Goal: Task Accomplishment & Management: Manage account settings

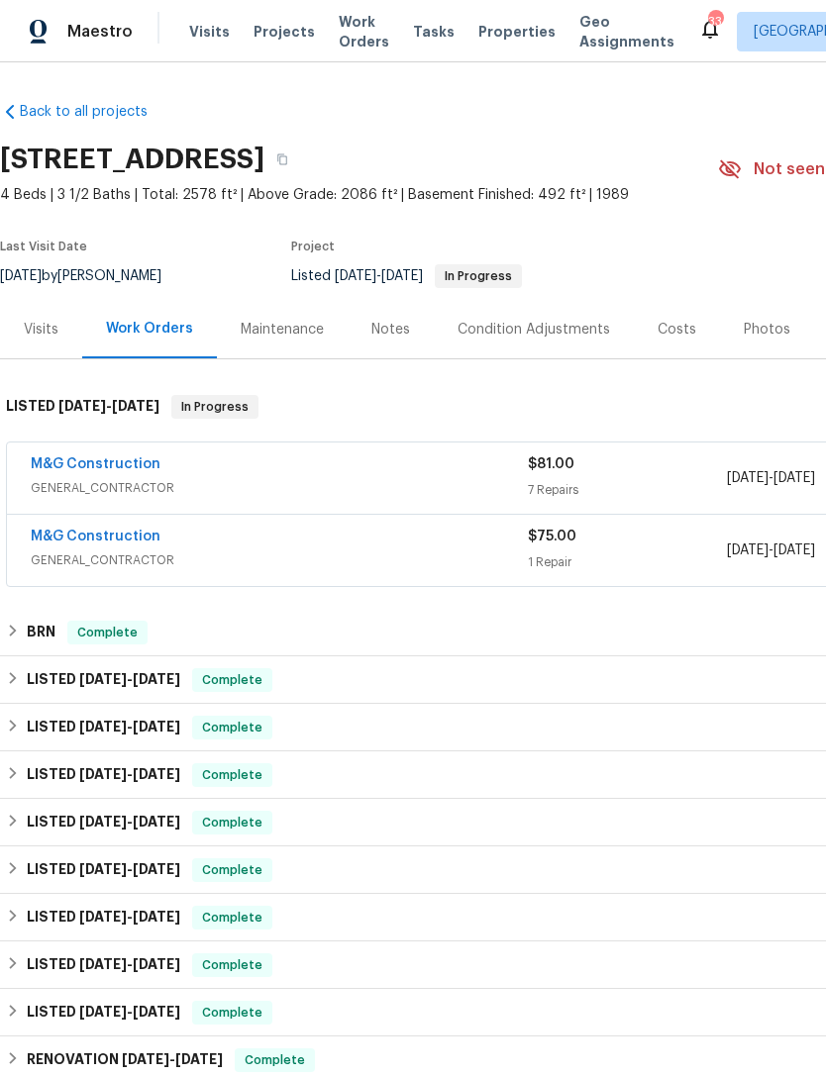
click at [119, 531] on link "M&G Construction" at bounding box center [96, 537] width 130 height 14
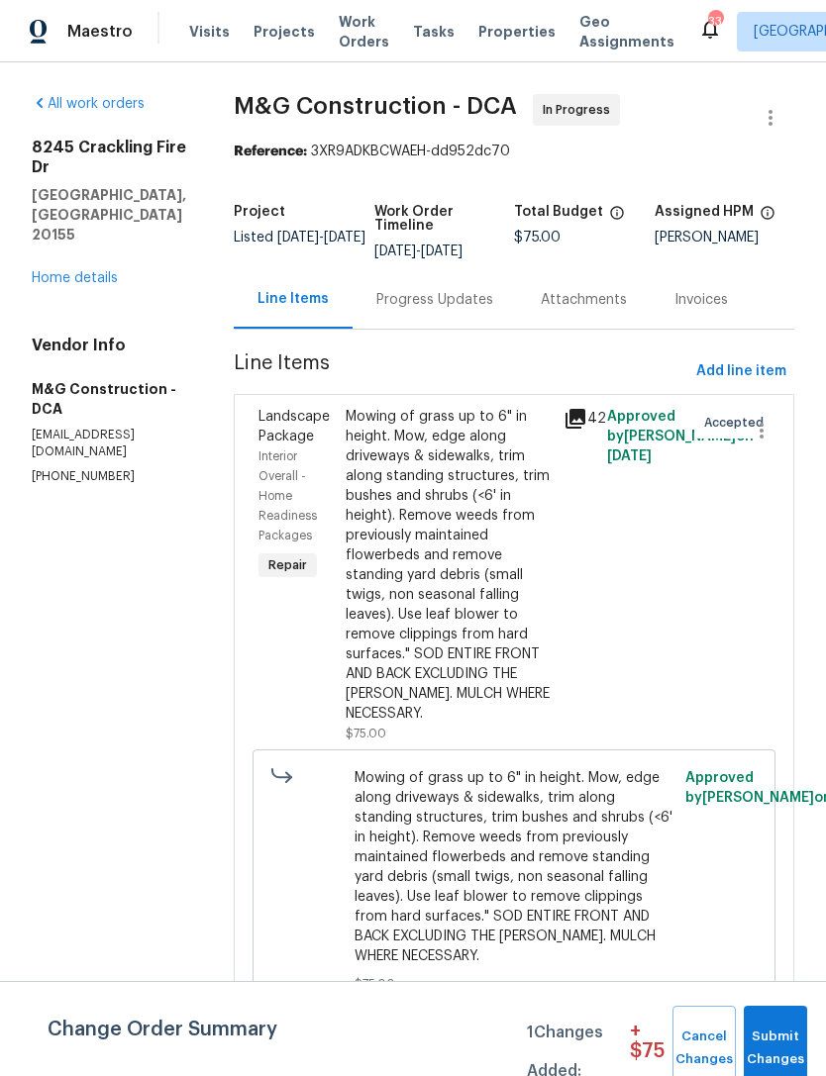
click at [500, 667] on div "Mowing of grass up to 6" in height. Mow, edge along driveways & sidewalks, trim…" at bounding box center [449, 565] width 206 height 317
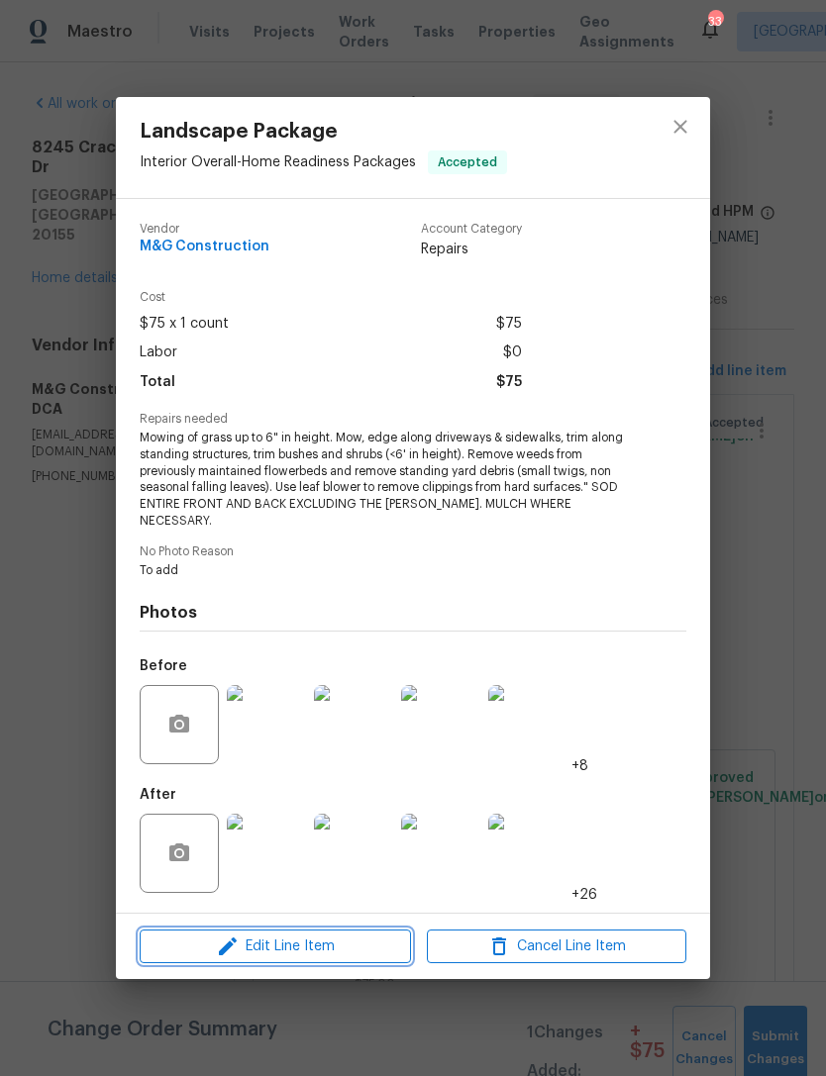
click at [332, 935] on span "Edit Line Item" at bounding box center [275, 947] width 259 height 25
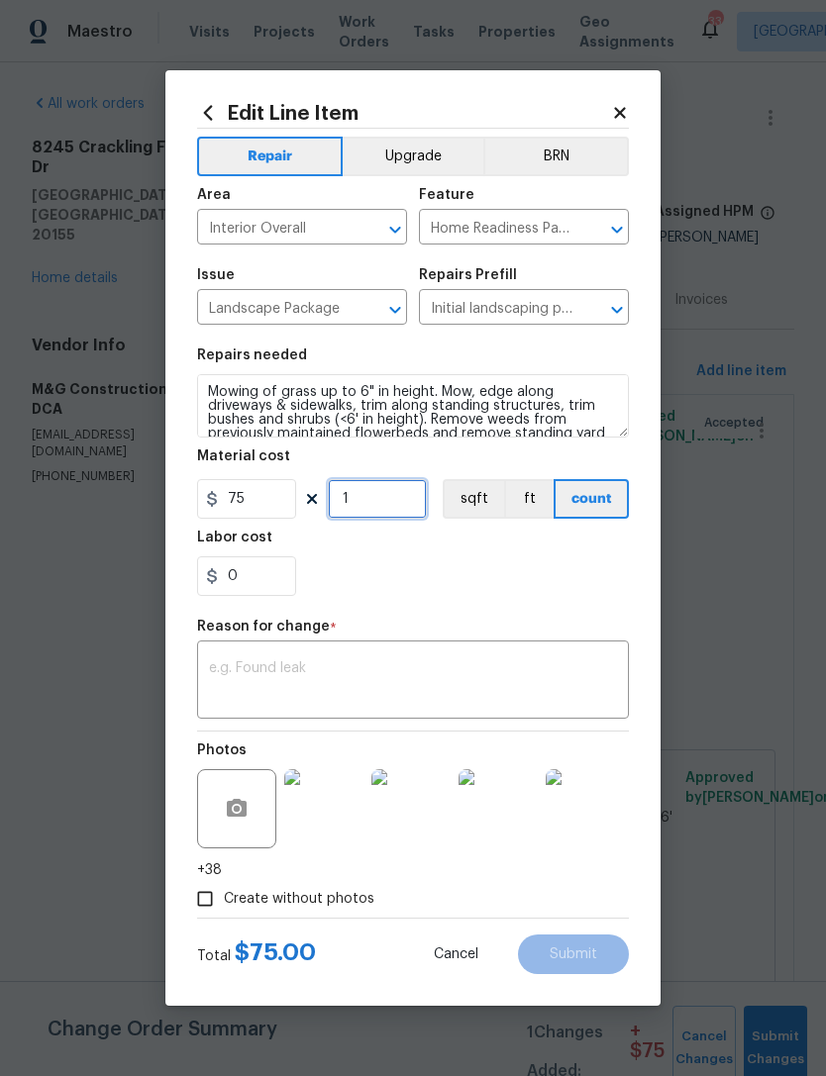
click at [387, 495] on input "1" at bounding box center [377, 499] width 99 height 40
type input "0"
click at [268, 516] on input "75" at bounding box center [246, 499] width 99 height 40
type input "2000"
click at [571, 168] on button "BRN" at bounding box center [556, 157] width 146 height 40
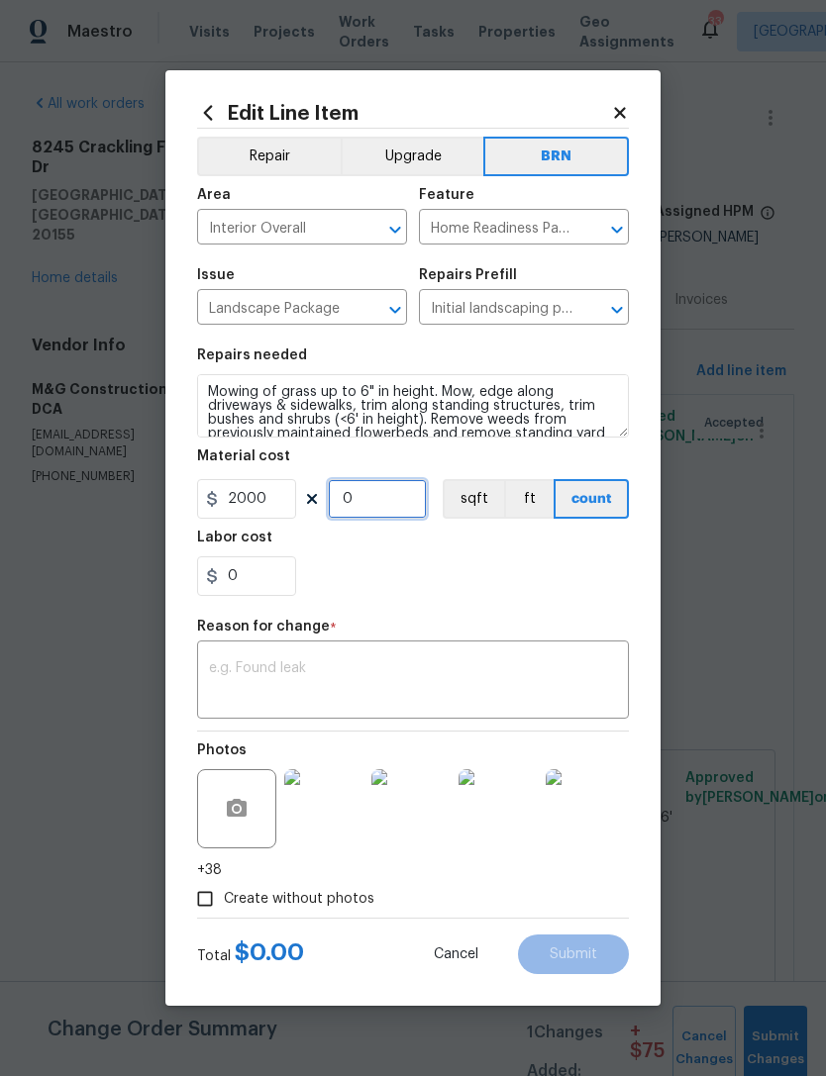
click at [419, 500] on input "0" at bounding box center [377, 499] width 99 height 40
type input "1"
click at [327, 686] on textarea at bounding box center [413, 682] width 408 height 42
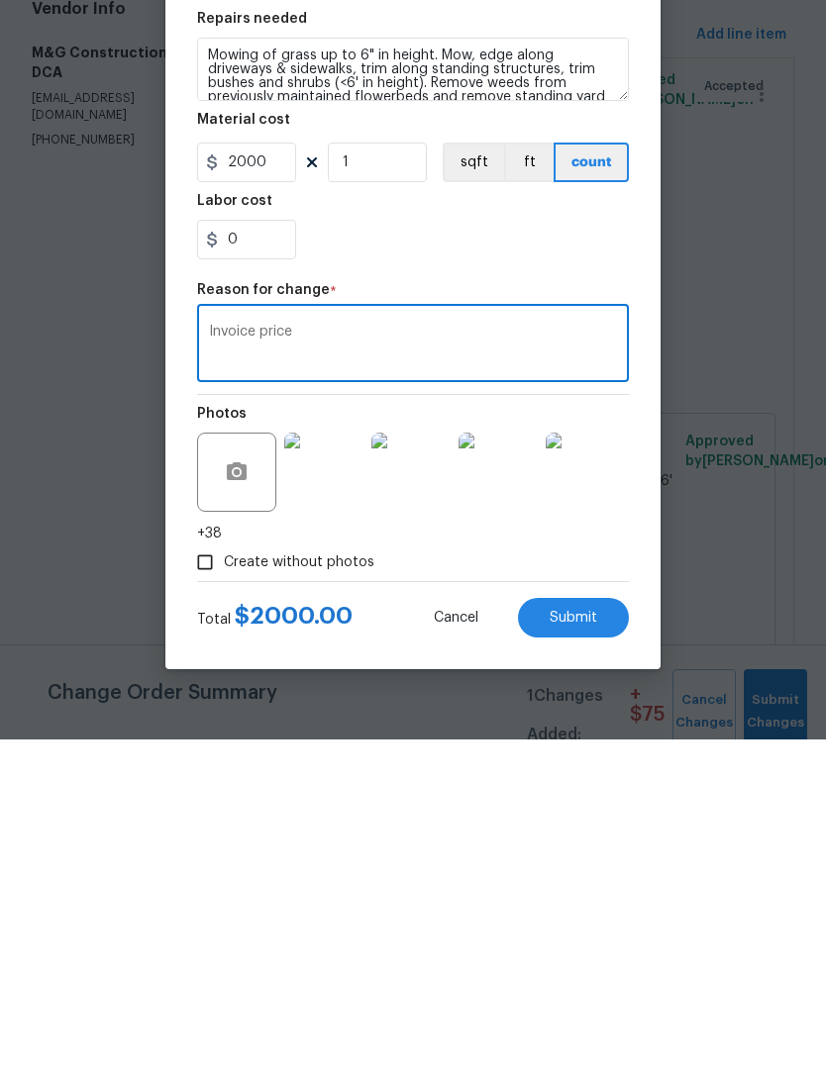
scroll to position [12, 0]
type textarea "Invoice price"
click at [582, 948] on span "Submit" at bounding box center [574, 955] width 48 height 15
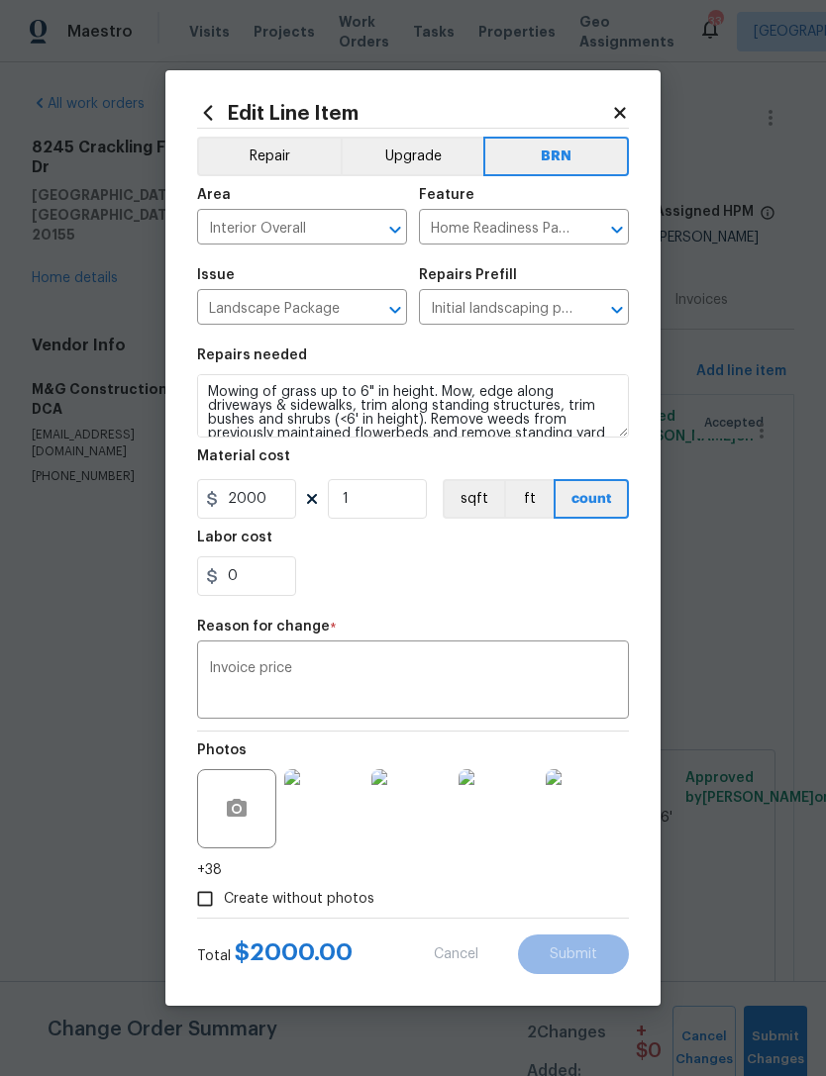
type input "75"
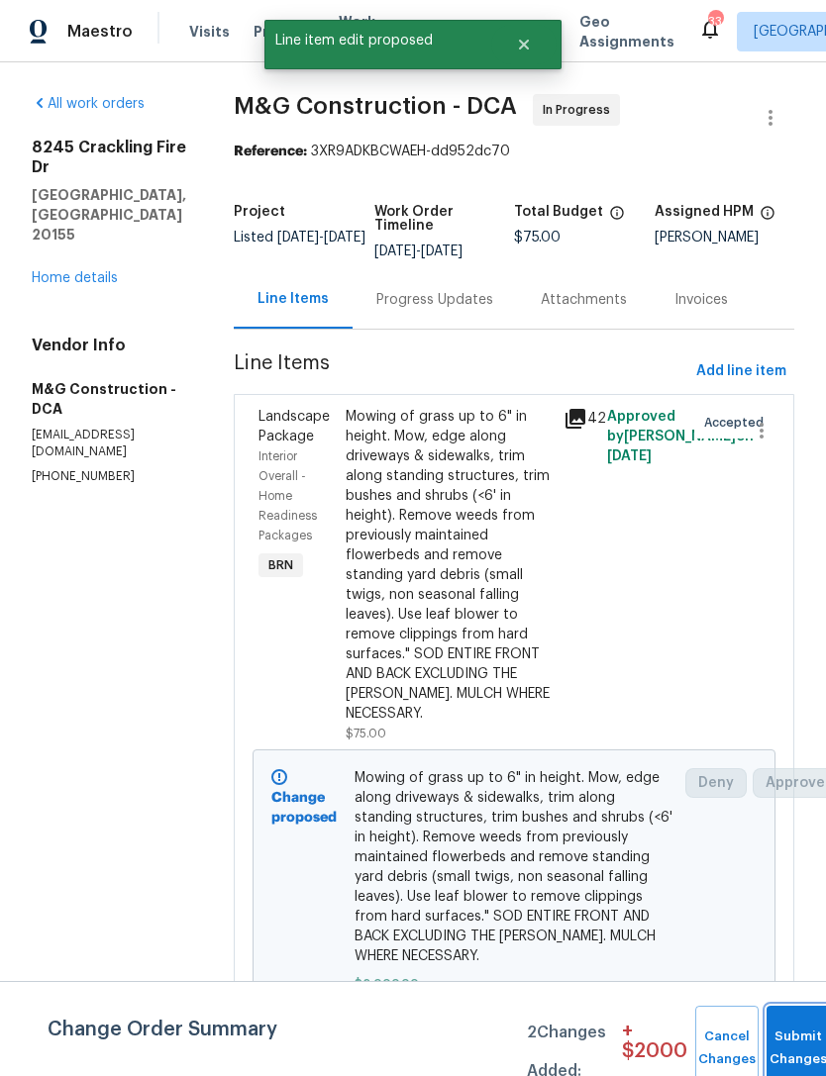
click at [799, 1034] on button "Submit Changes" at bounding box center [797, 1048] width 63 height 85
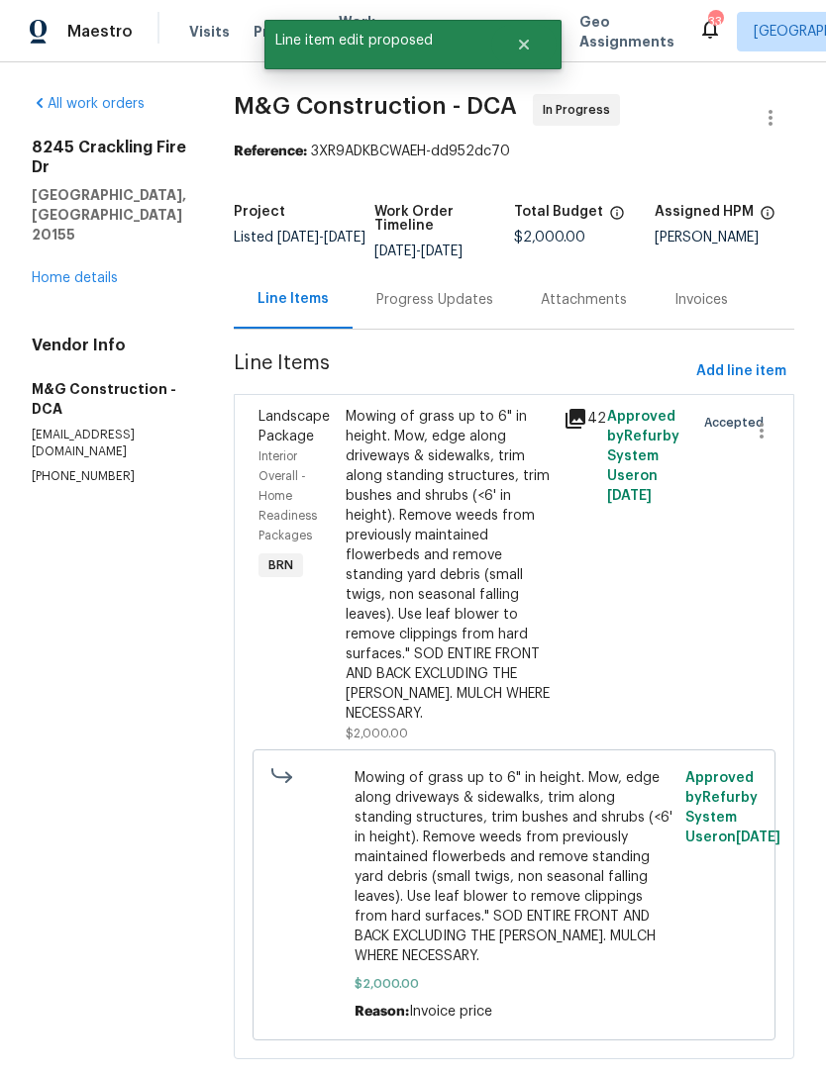
scroll to position [41, 0]
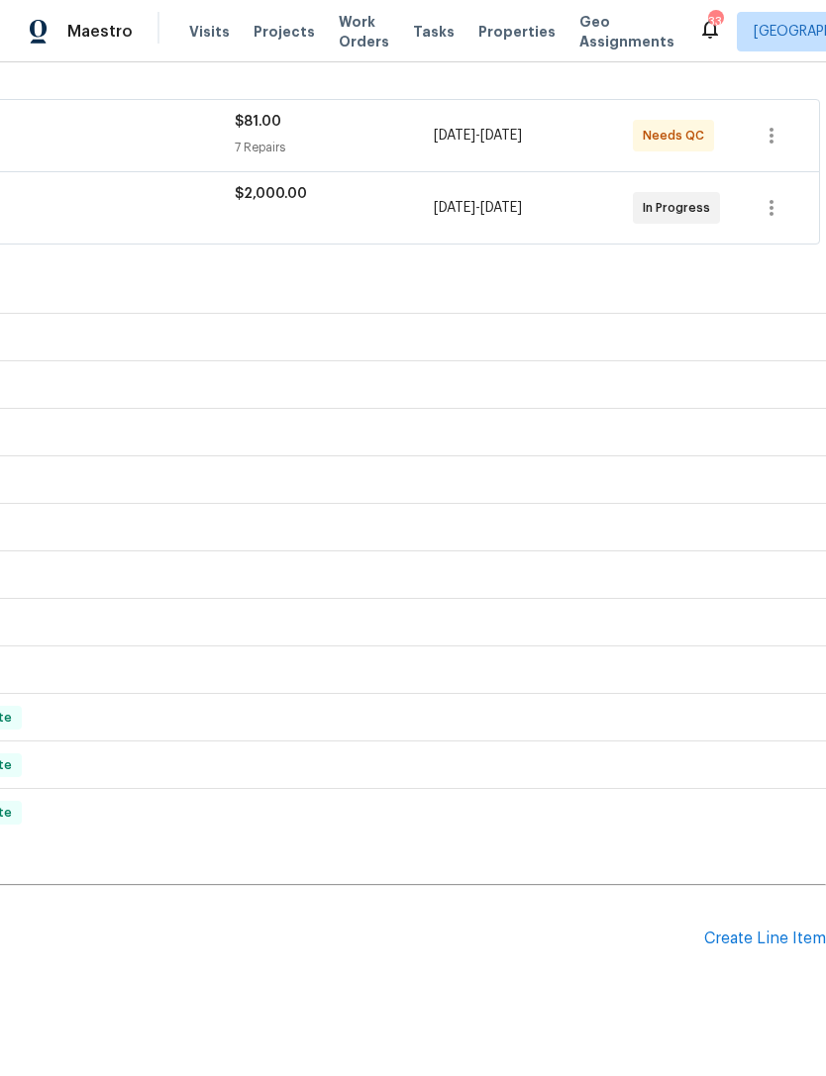
scroll to position [342, 293]
click at [786, 931] on div "Create Line Item" at bounding box center [765, 940] width 122 height 19
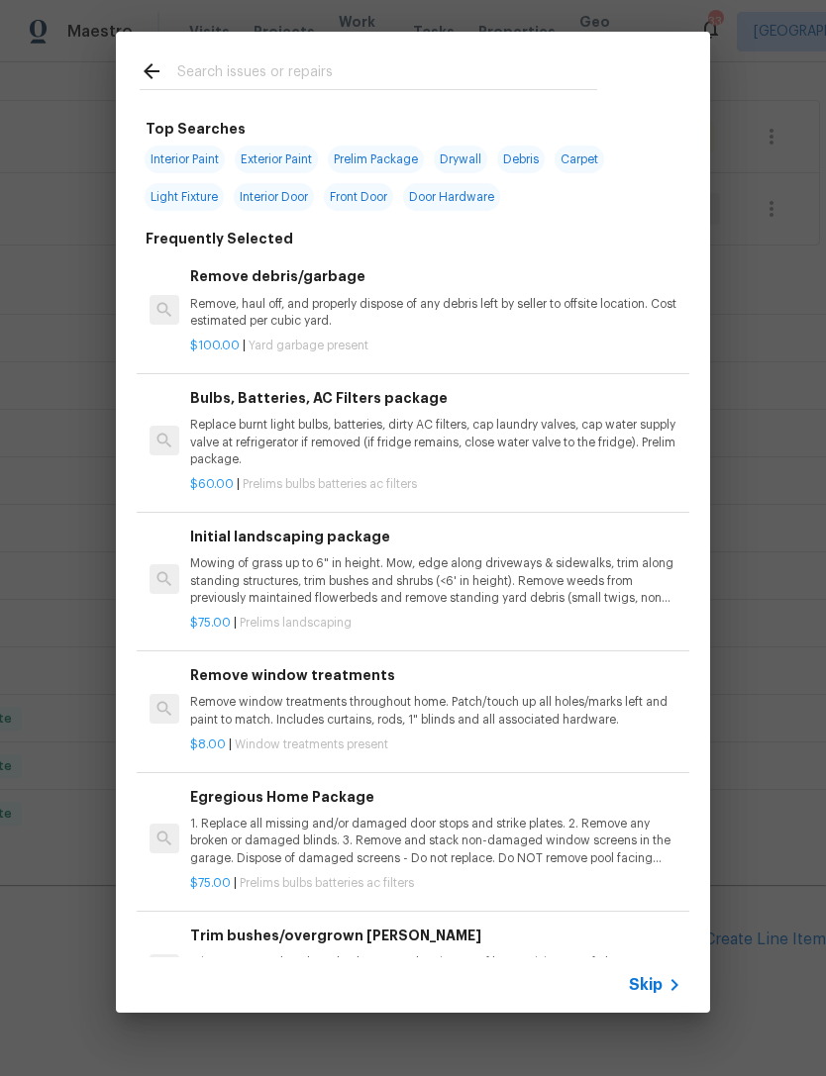
click at [245, 65] on input "text" at bounding box center [387, 74] width 420 height 30
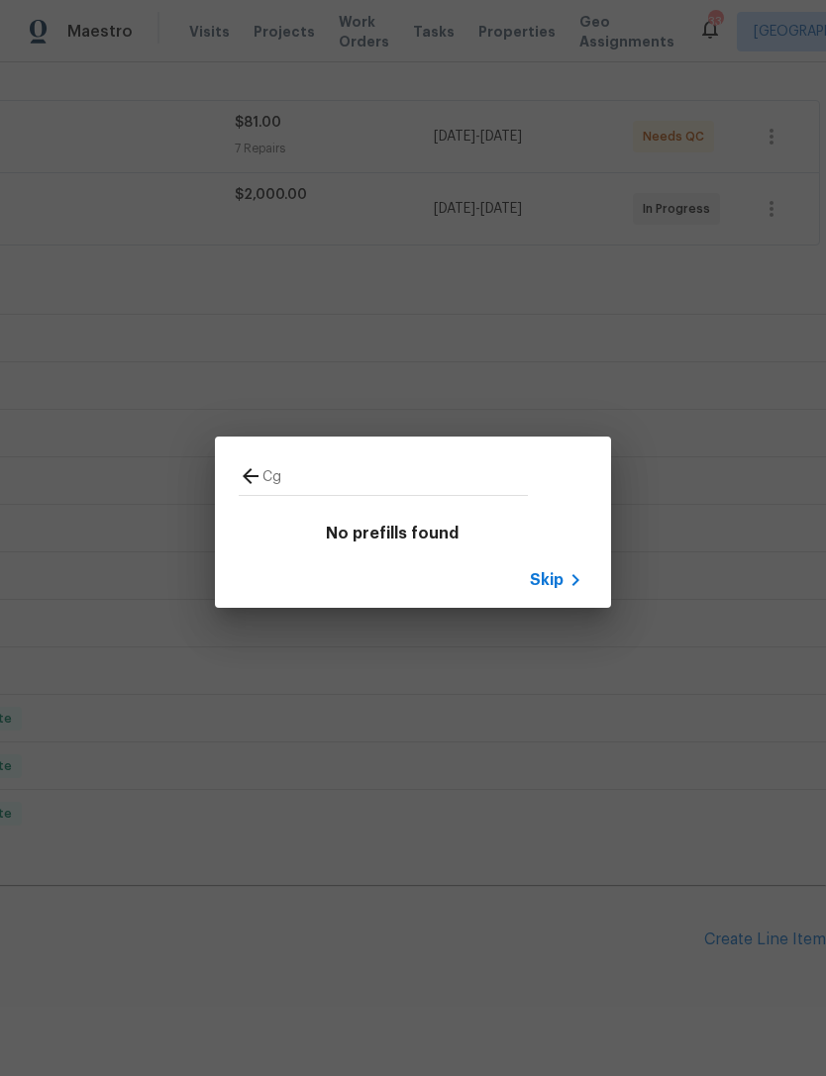
type input "C"
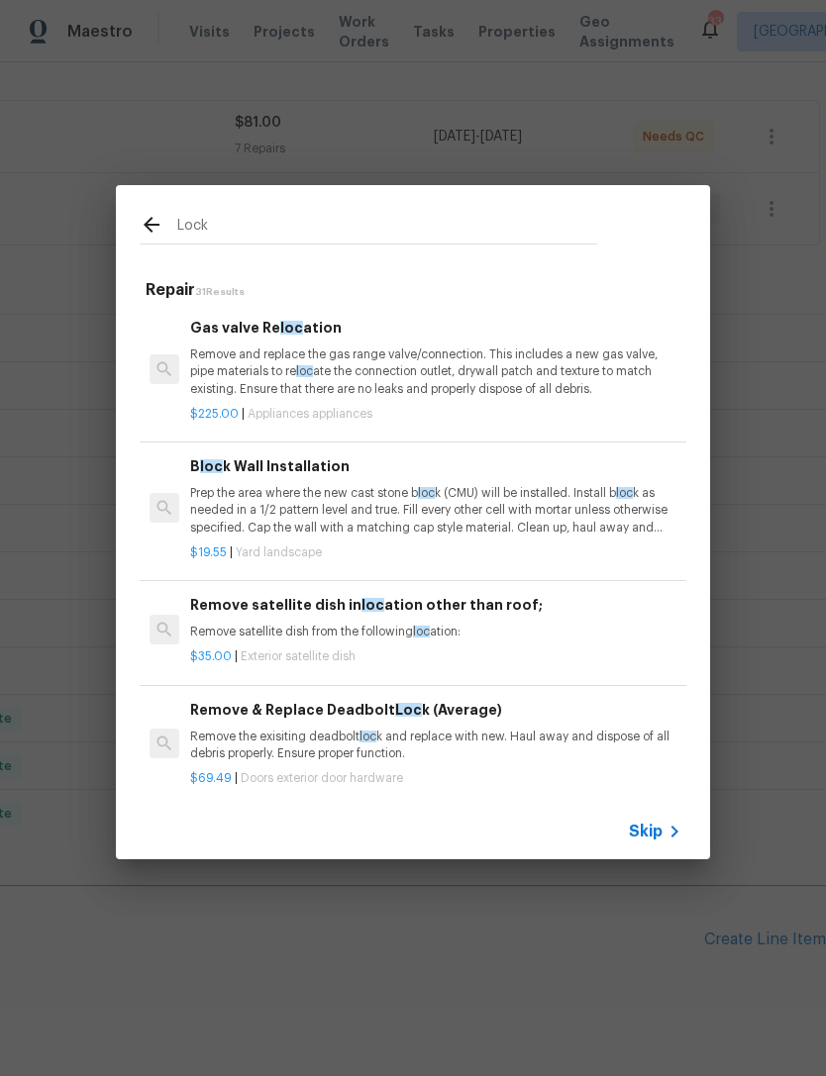
type input "Locks"
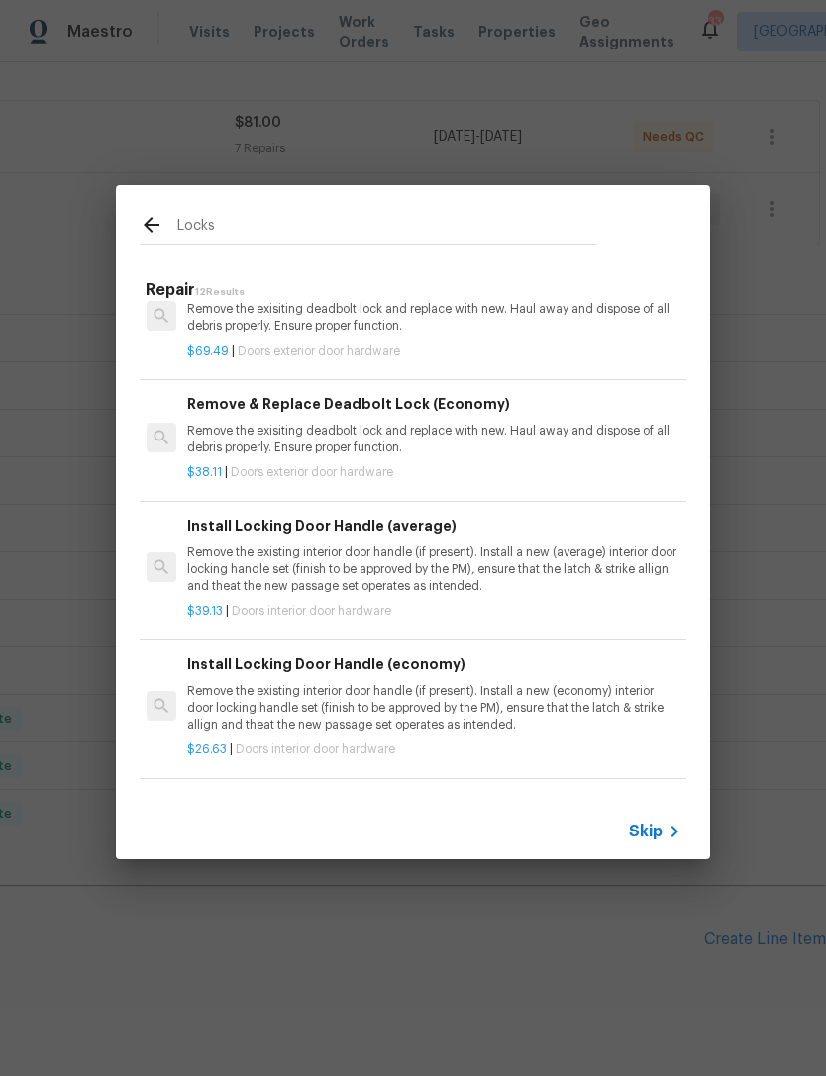
scroll to position [185, 3]
click at [310, 427] on p "Remove the exisiting deadbolt lock and replace with new. Haul away and dispose …" at bounding box center [432, 439] width 491 height 34
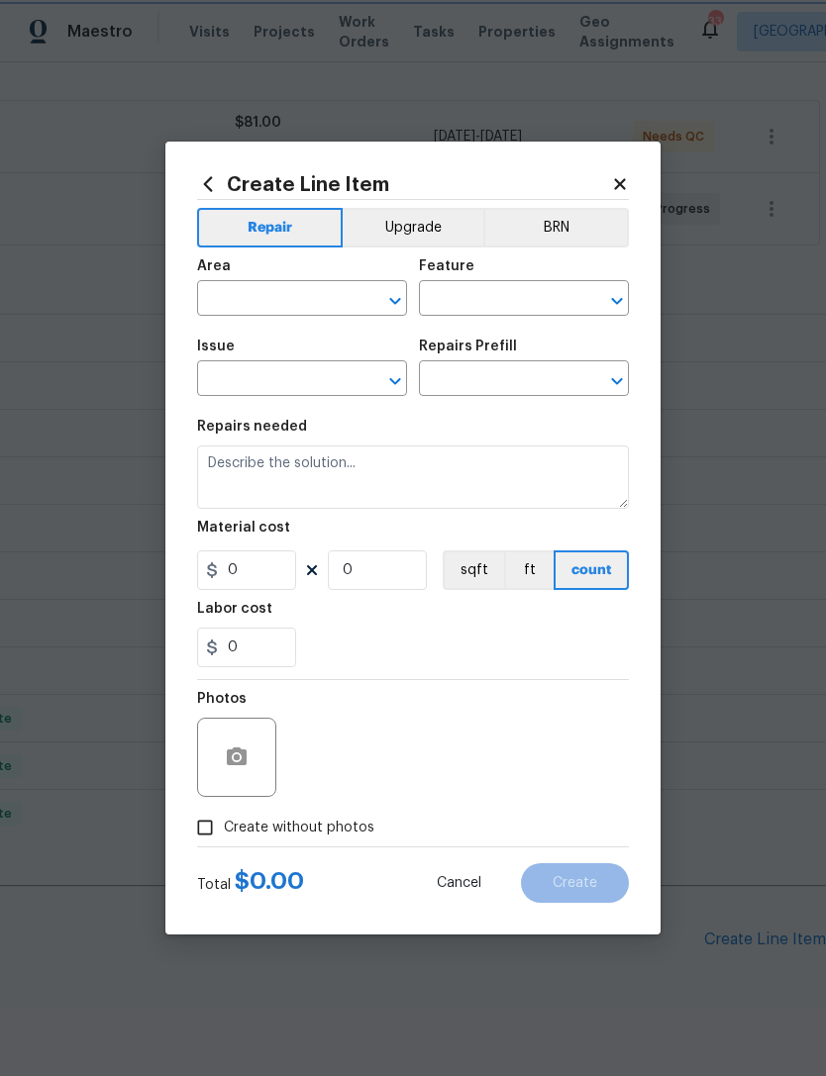
type input "Interior Door"
type input "Exterior Door Hardware"
type input "Remove & Replace Deadbolt Lock (Economy) $38.11"
type textarea "Remove the exisiting deadbolt lock and replace with new. Haul away and dispose …"
type input "38.11"
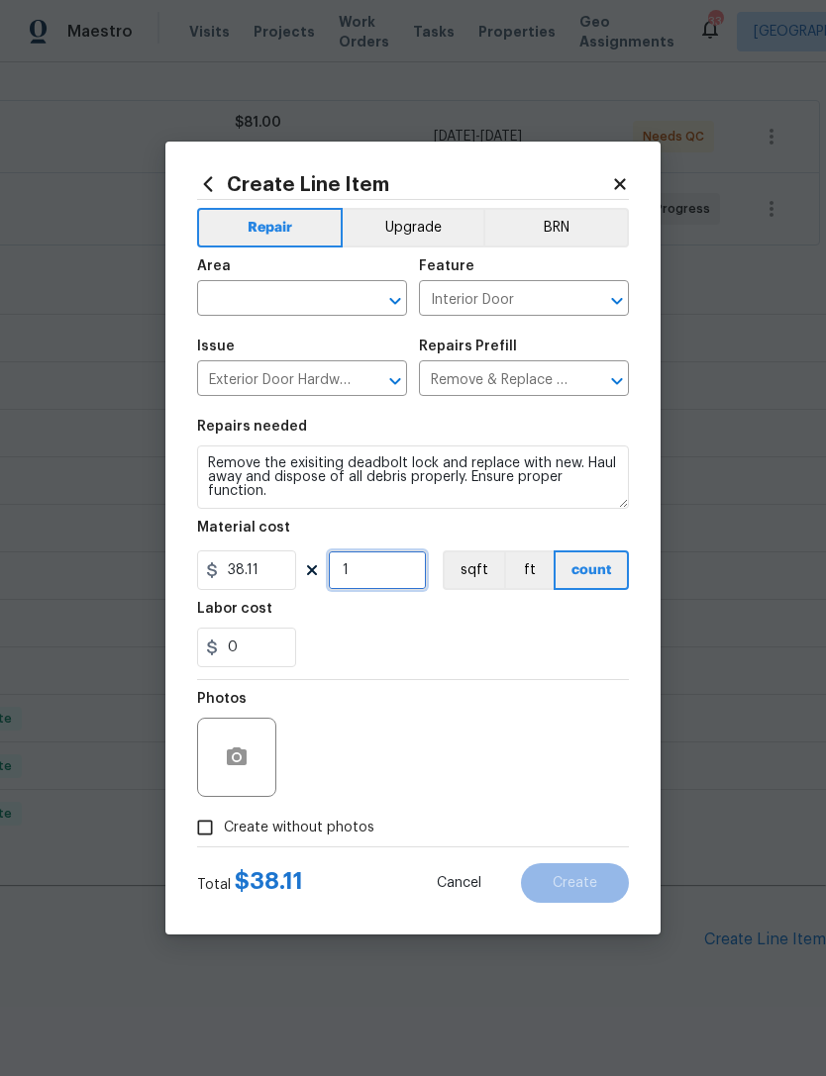
click at [375, 581] on input "1" at bounding box center [377, 570] width 99 height 40
type input "8"
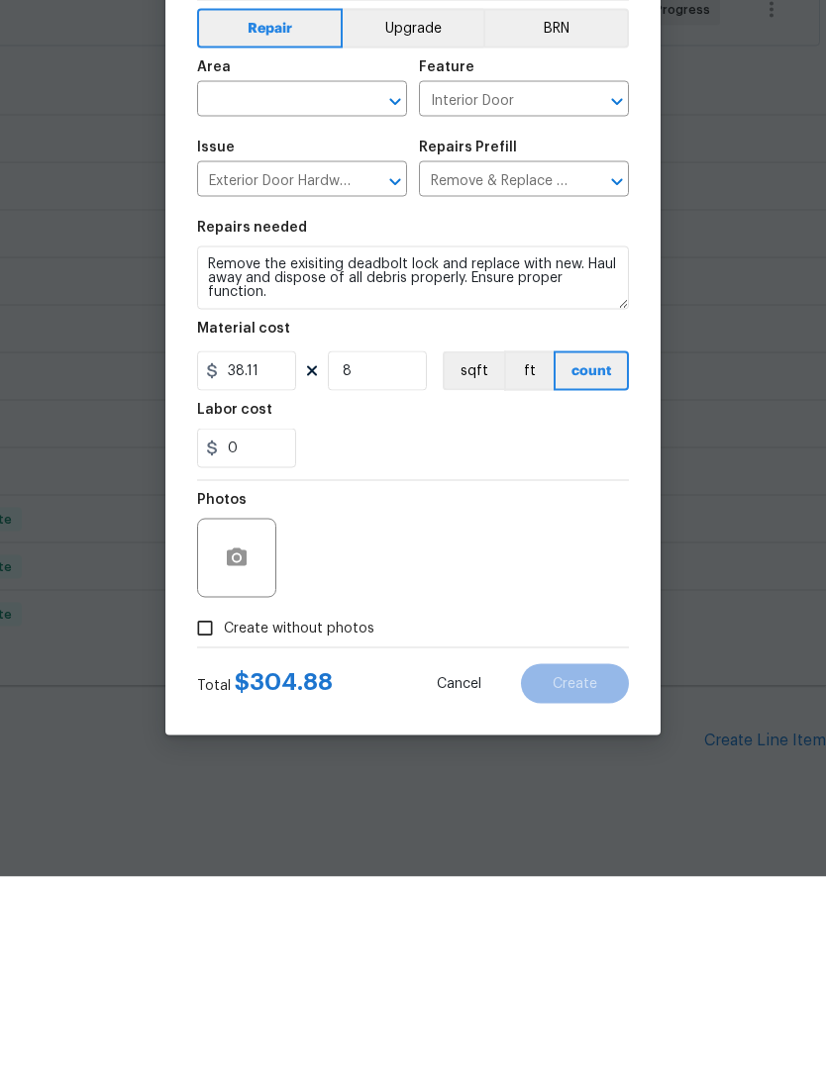
click at [255, 285] on input "text" at bounding box center [274, 300] width 154 height 31
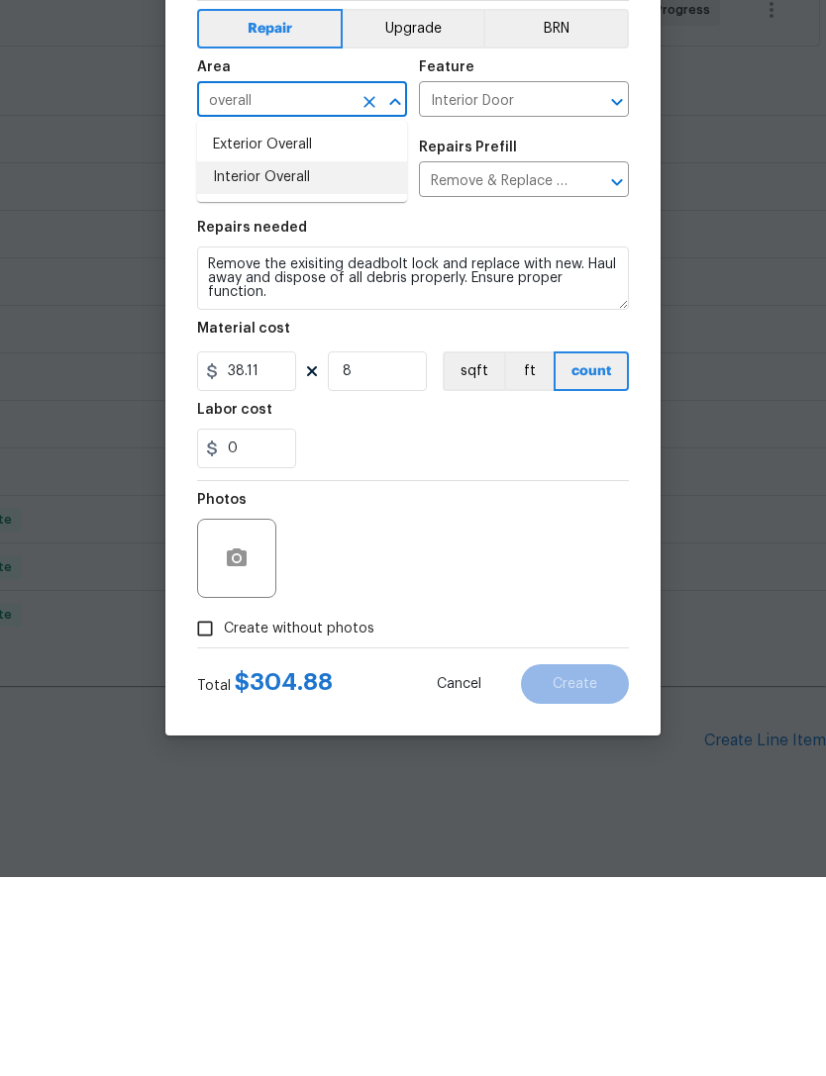
click at [275, 360] on li "Interior Overall" at bounding box center [302, 376] width 210 height 33
type input "Interior Overall"
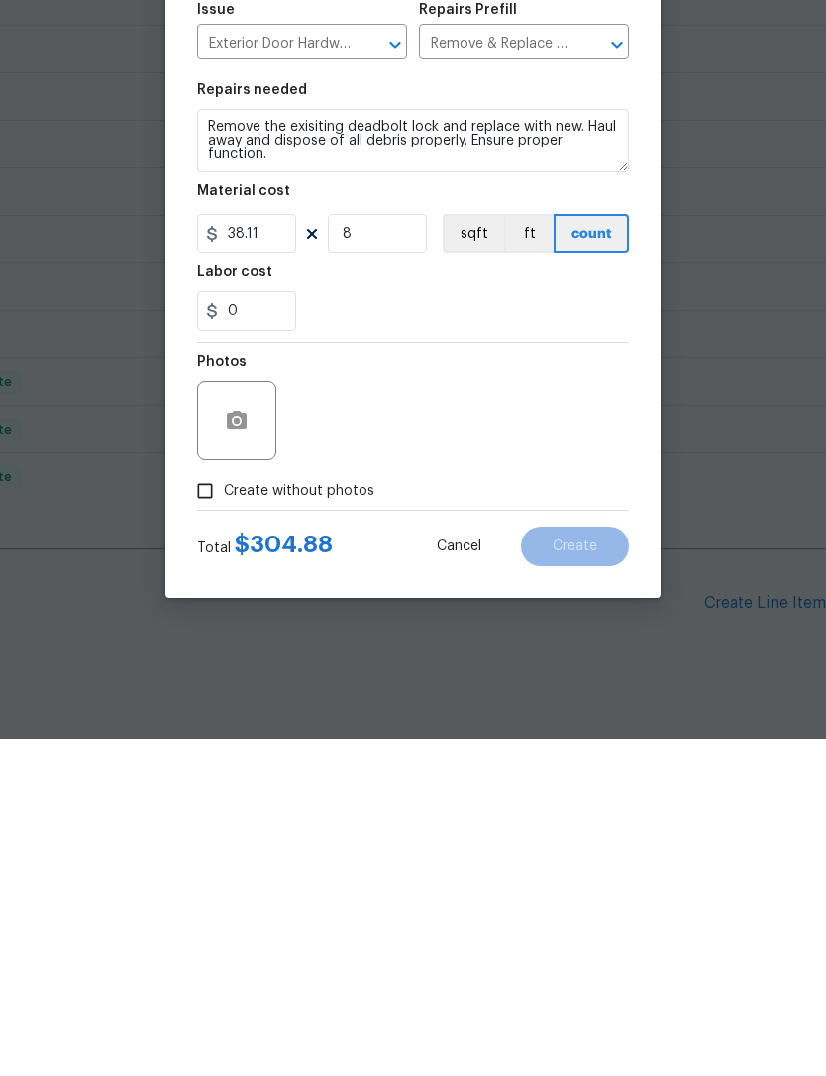
scroll to position [51, 0]
click at [202, 809] on input "Create without photos" at bounding box center [205, 828] width 38 height 38
checkbox input "true"
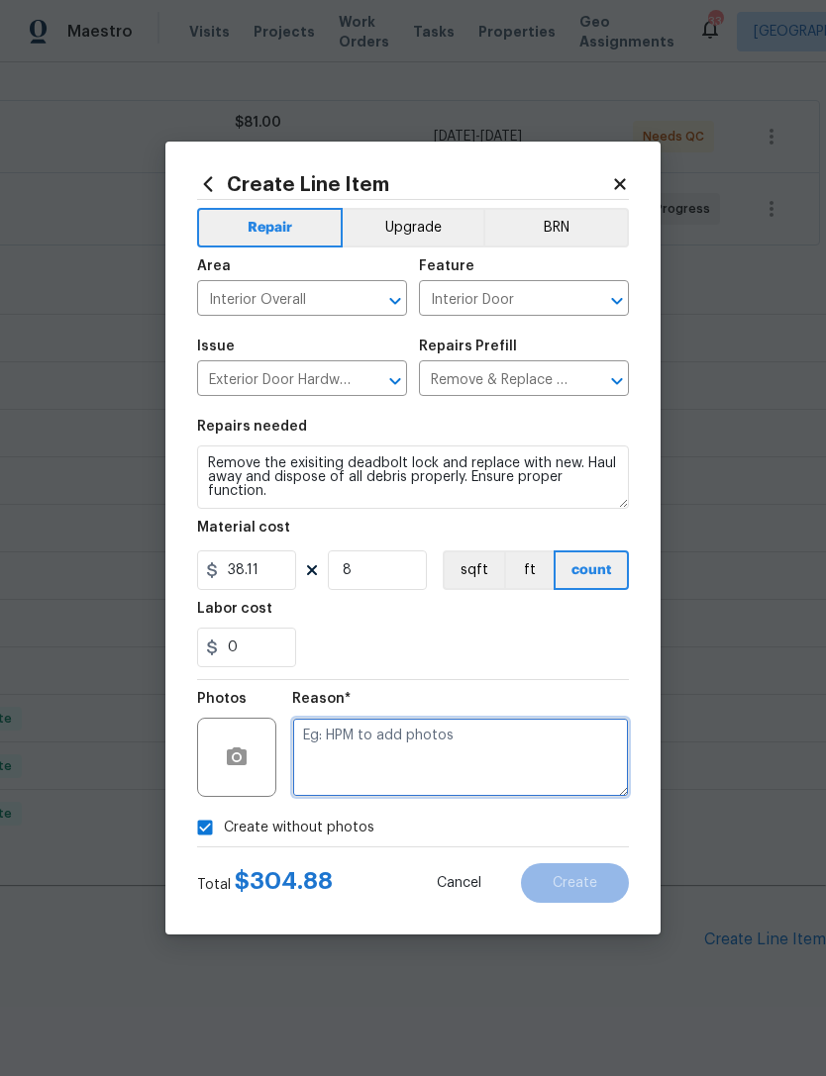
click at [402, 734] on textarea at bounding box center [460, 757] width 337 height 79
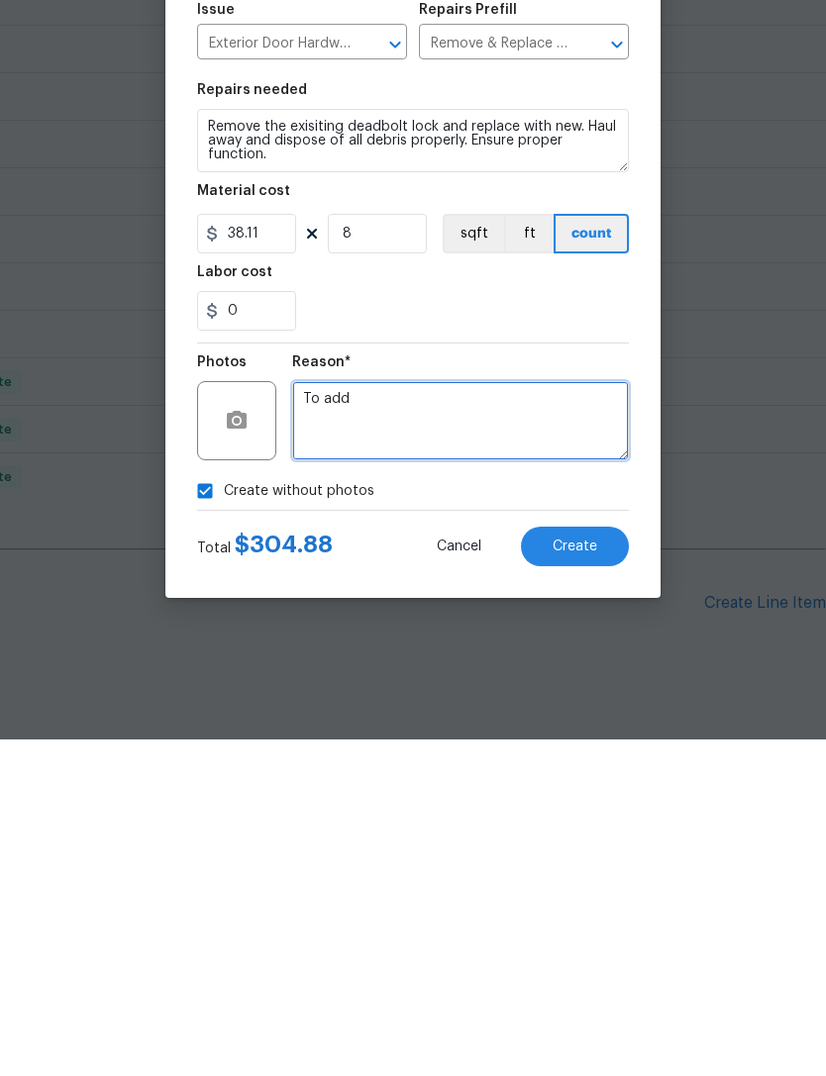
type textarea "To add"
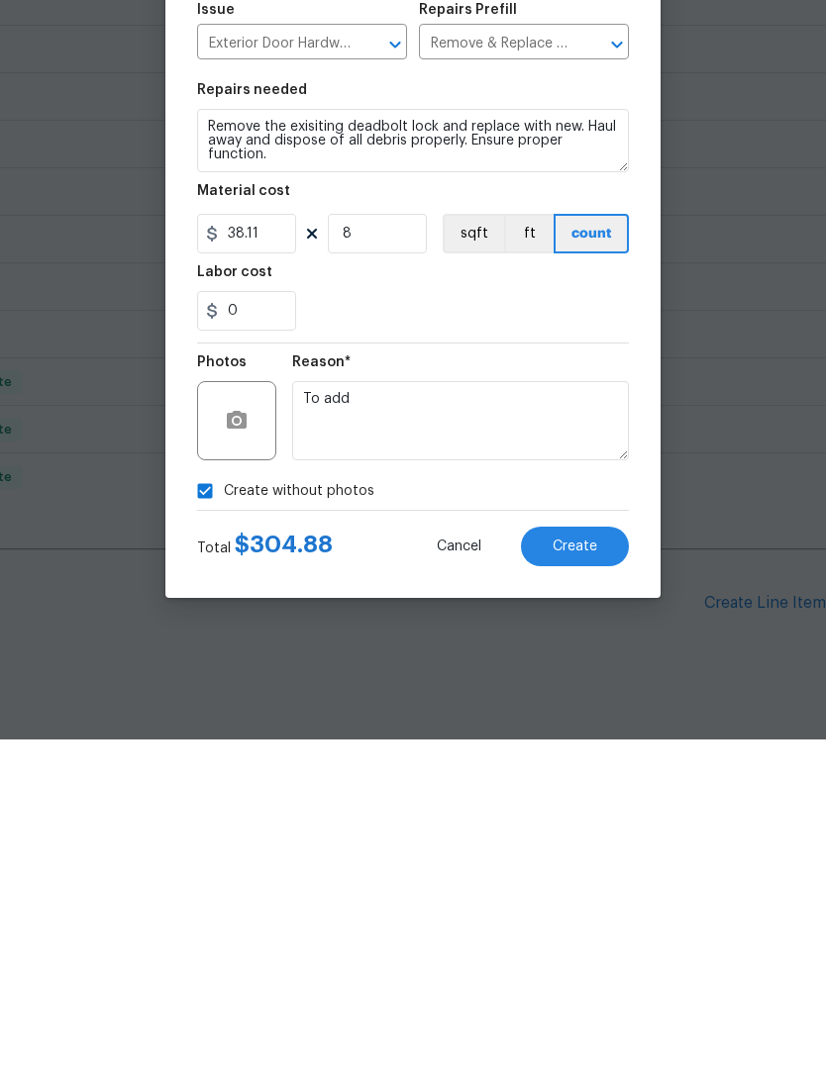
click at [586, 863] on button "Create" at bounding box center [575, 883] width 108 height 40
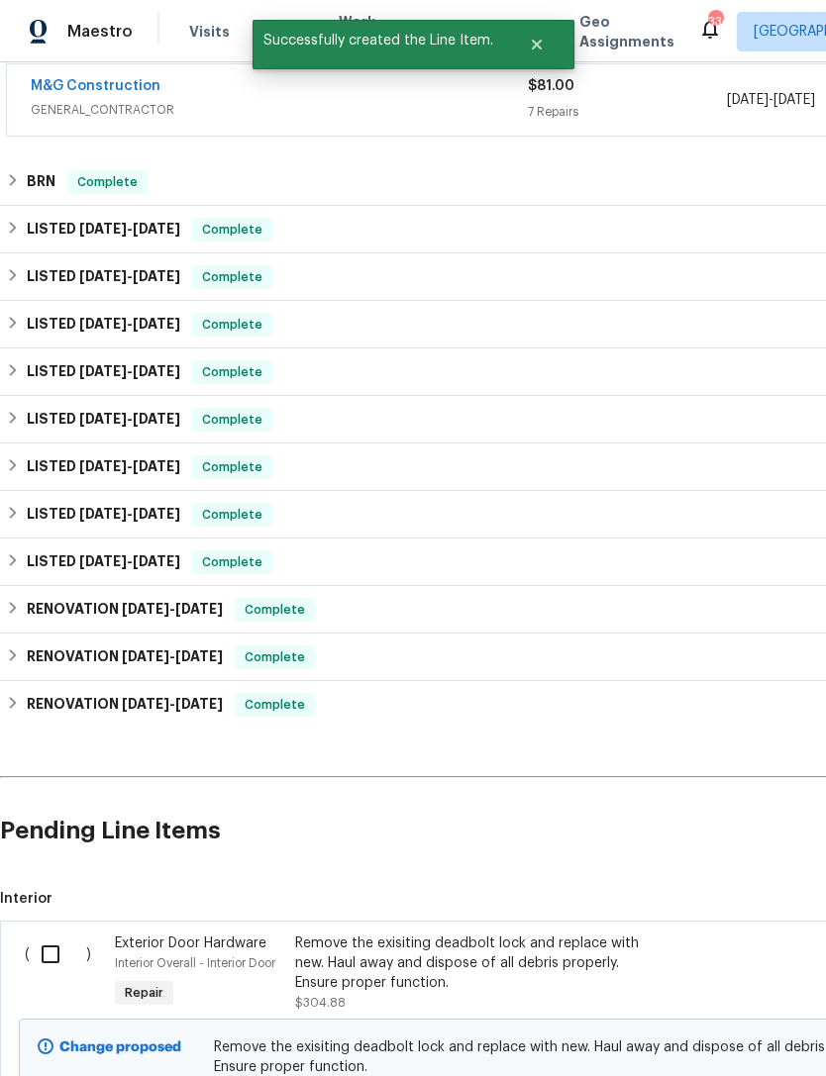
scroll to position [450, 0]
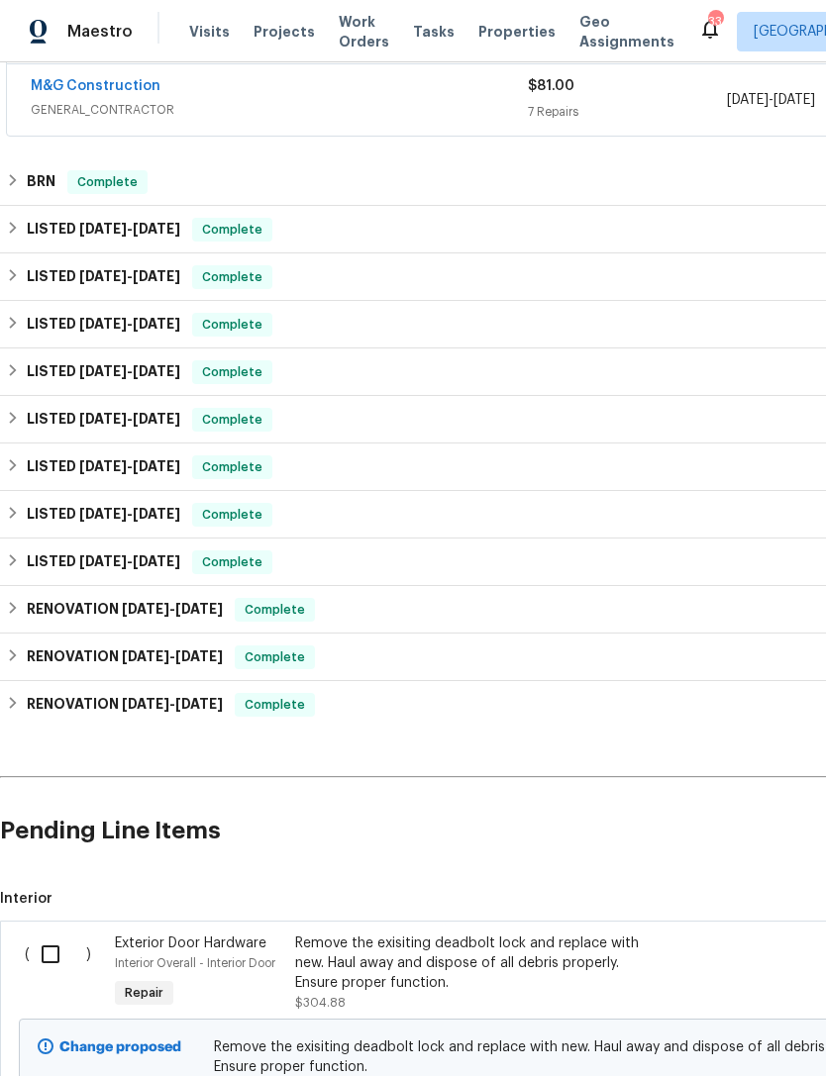
click at [67, 934] on input "checkbox" at bounding box center [58, 955] width 56 height 42
checkbox input "true"
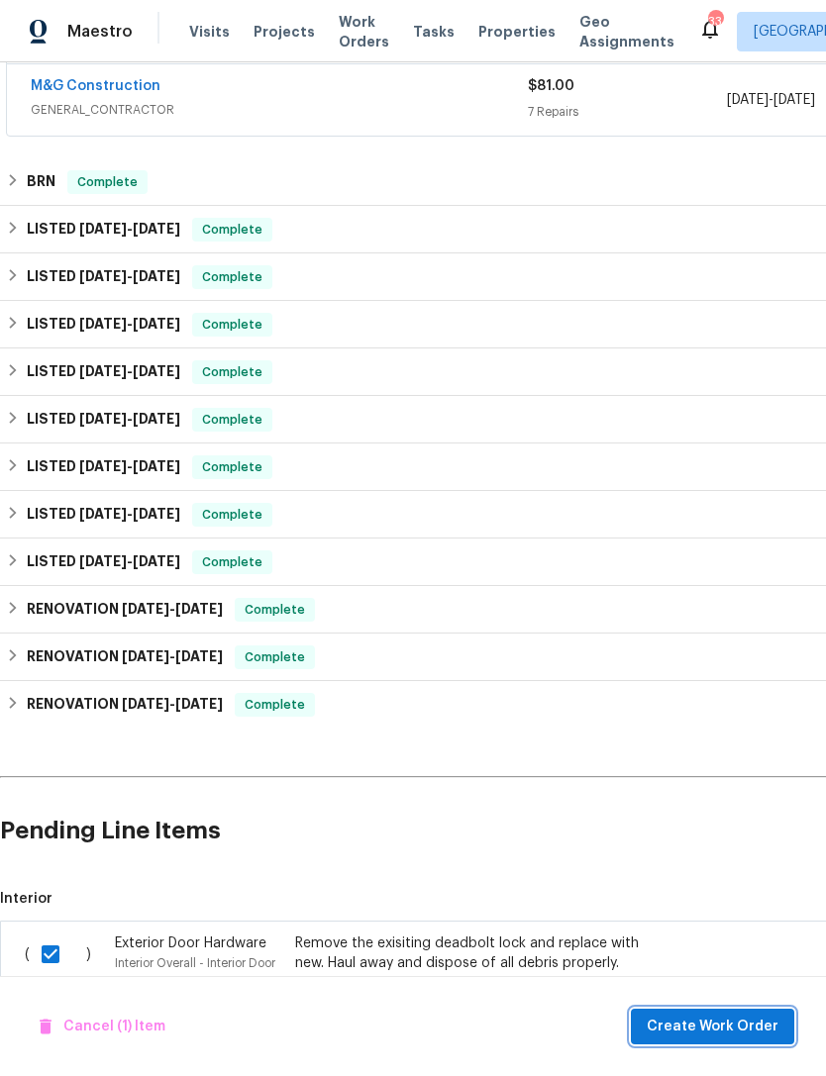
click at [737, 1029] on span "Create Work Order" at bounding box center [713, 1027] width 132 height 25
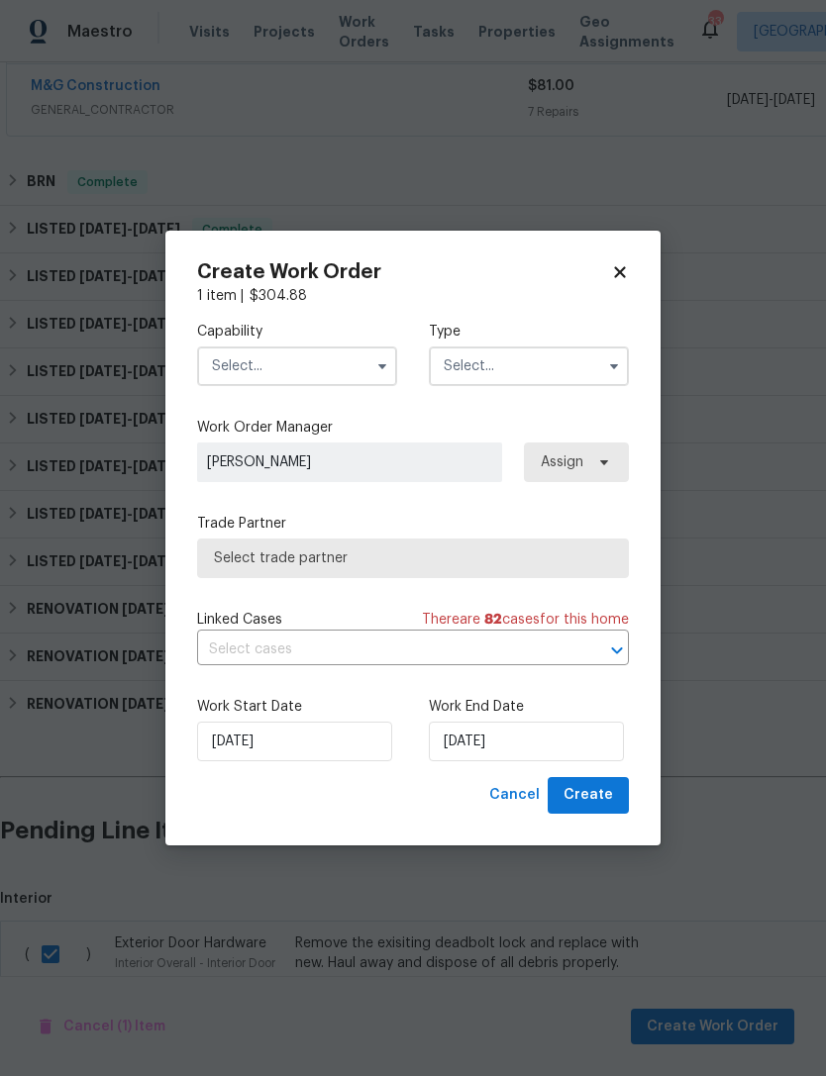
click at [317, 381] on input "text" at bounding box center [297, 367] width 200 height 40
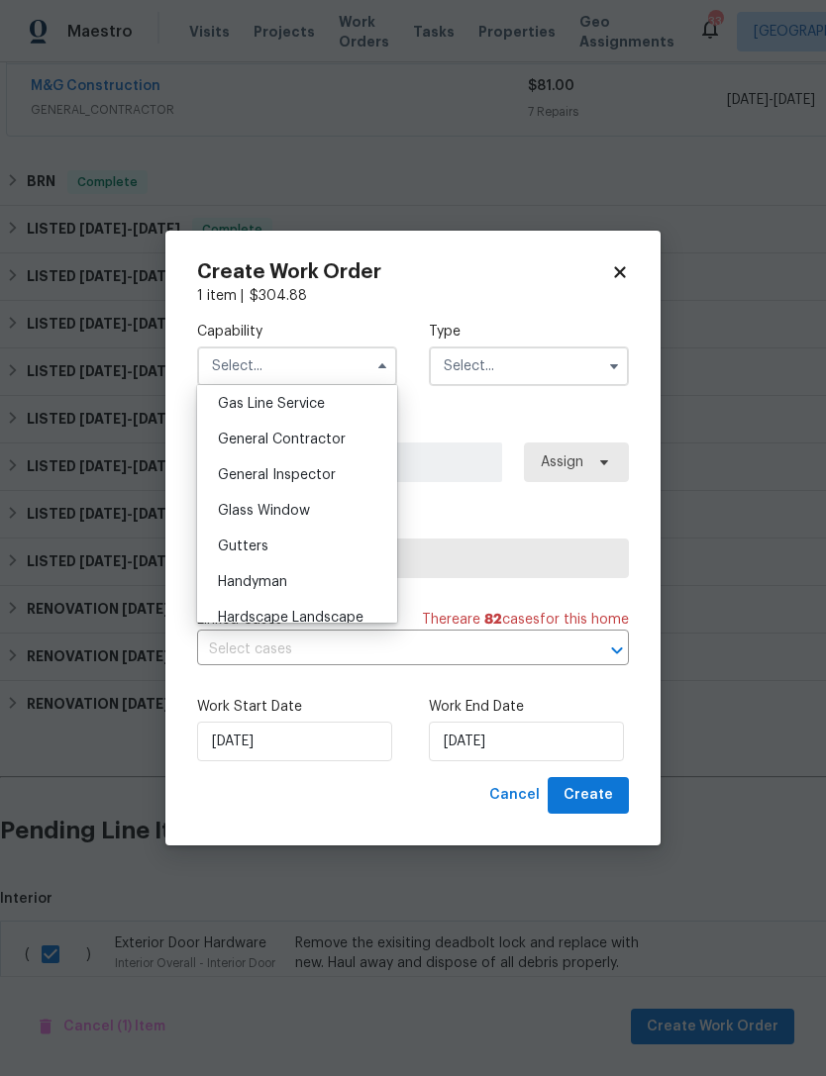
scroll to position [909, 0]
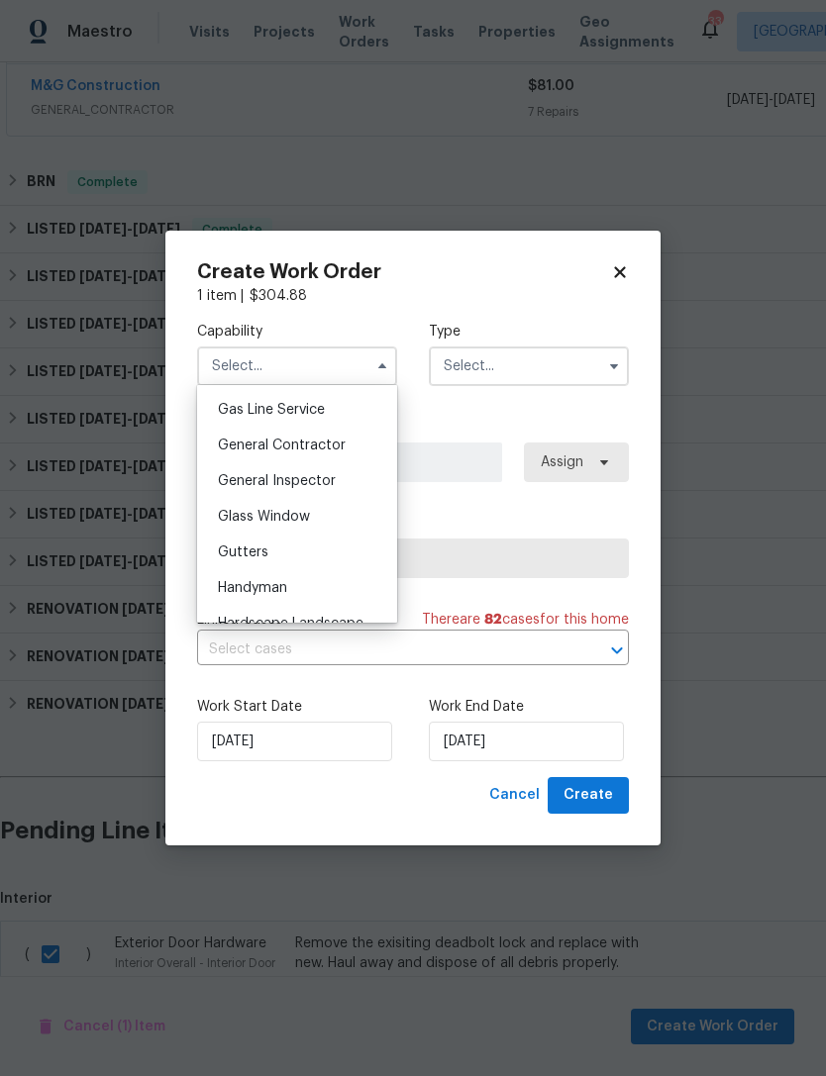
click at [274, 454] on div "General Contractor" at bounding box center [297, 446] width 190 height 36
type input "General Contractor"
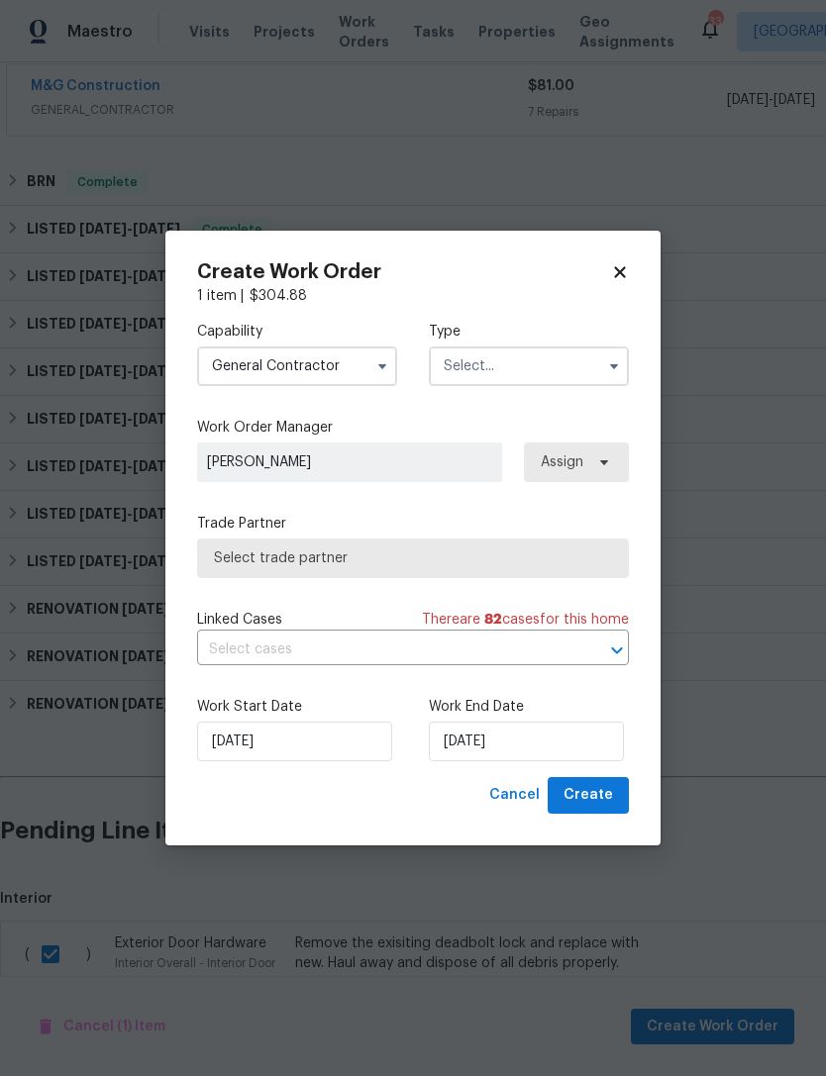
click at [498, 365] on input "text" at bounding box center [529, 367] width 200 height 40
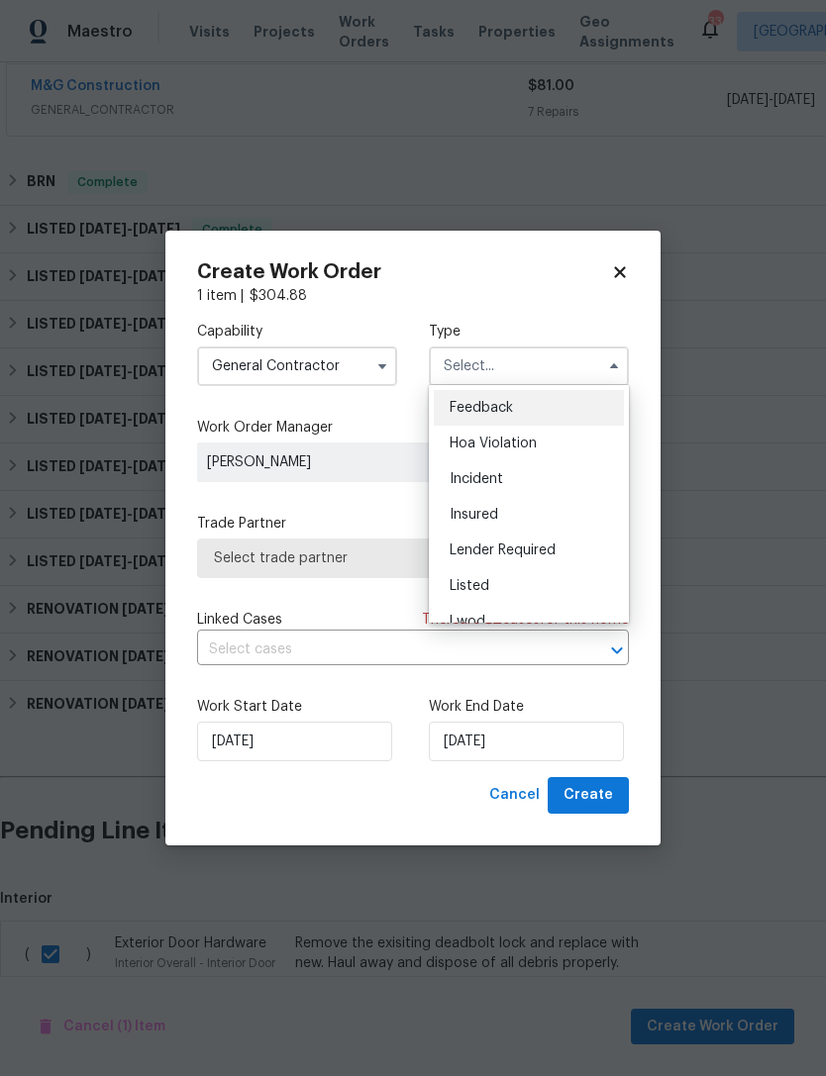
click at [483, 593] on div "Listed" at bounding box center [529, 586] width 190 height 36
type input "Listed"
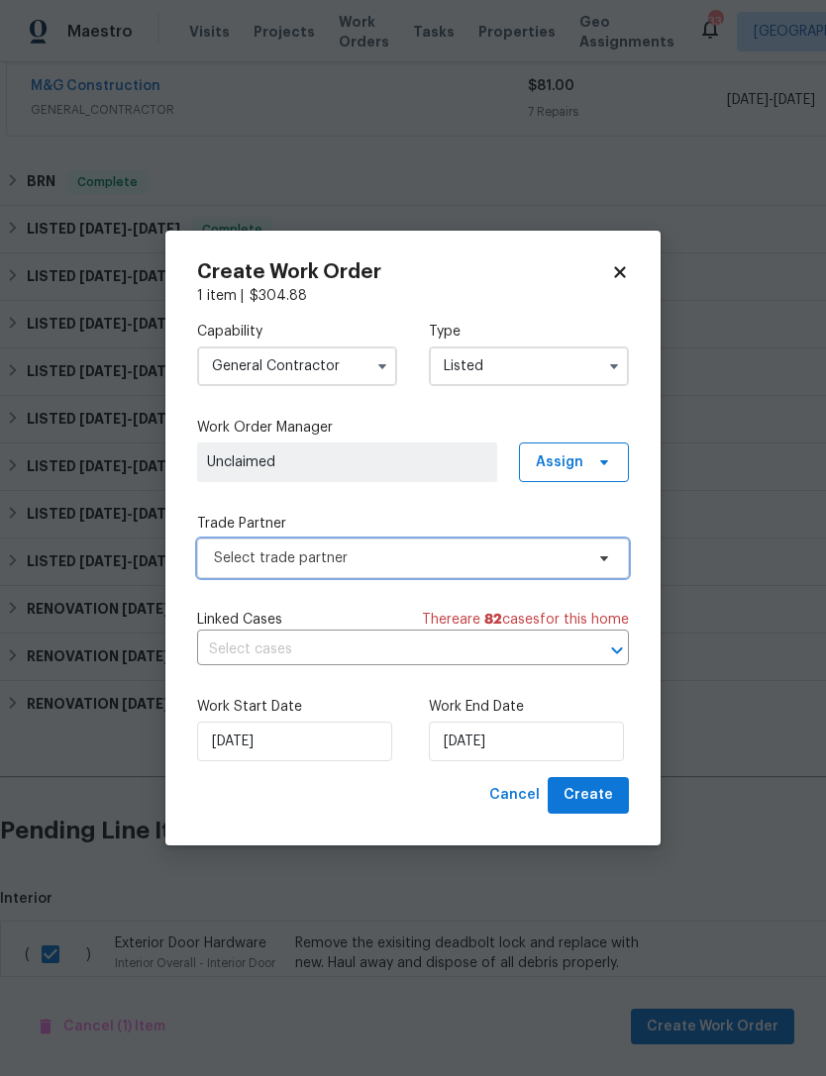
click at [324, 549] on span "Select trade partner" at bounding box center [398, 559] width 369 height 20
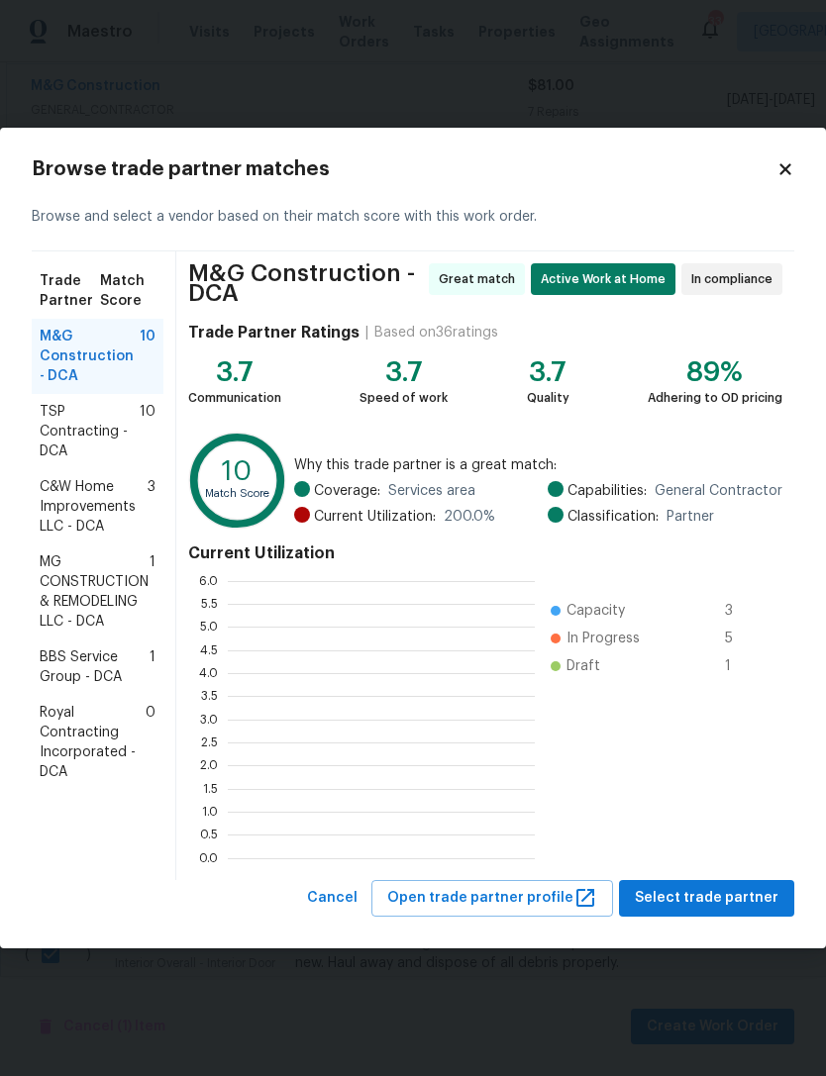
scroll to position [2, 2]
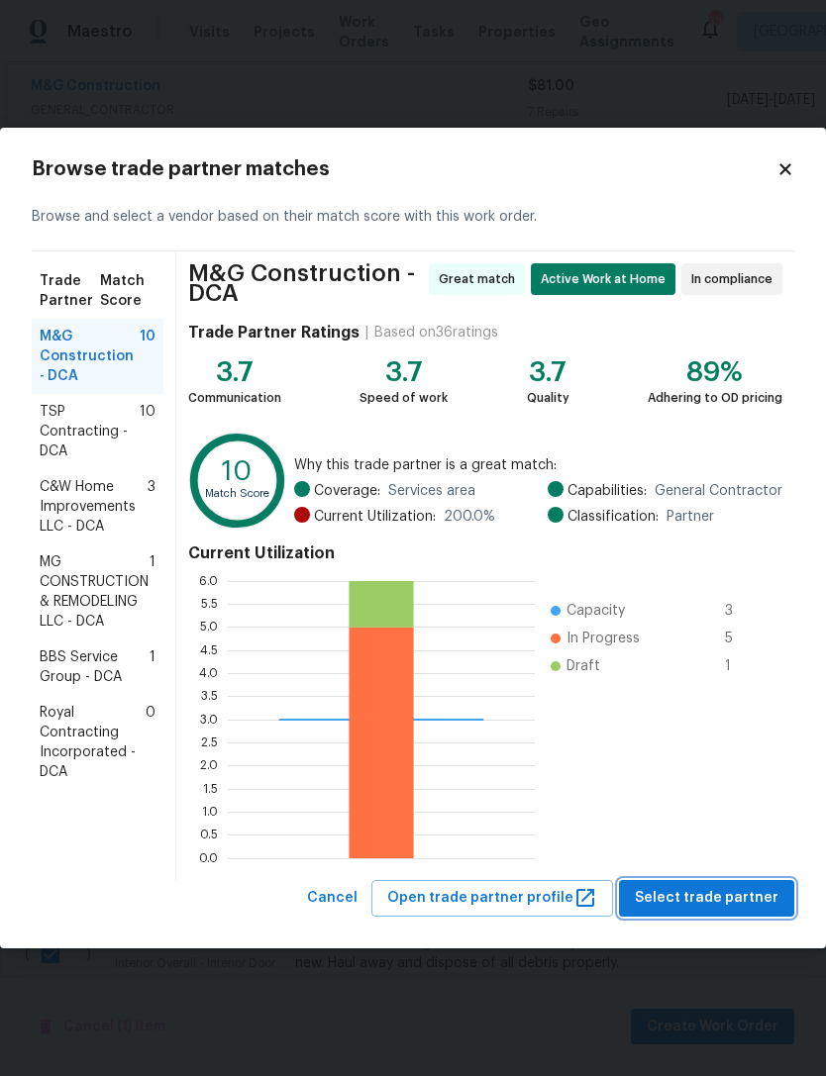
click at [710, 885] on button "Select trade partner" at bounding box center [706, 898] width 175 height 37
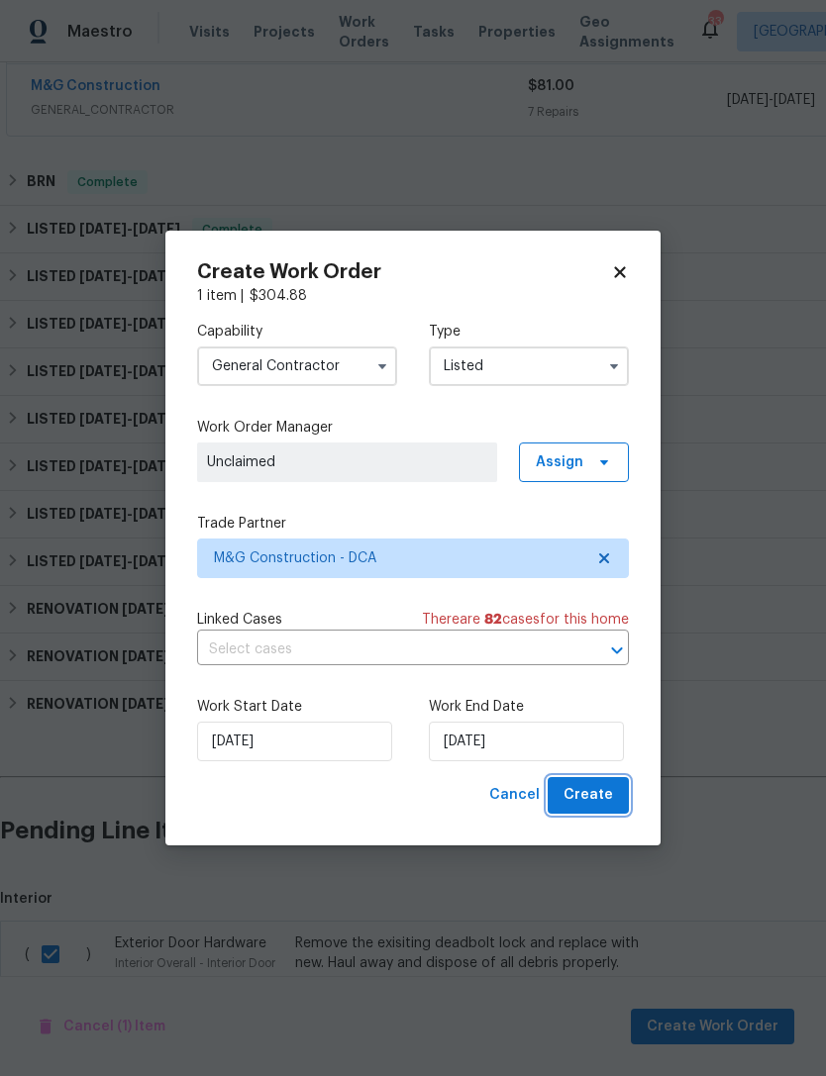
click at [593, 793] on span "Create" at bounding box center [588, 795] width 50 height 25
checkbox input "false"
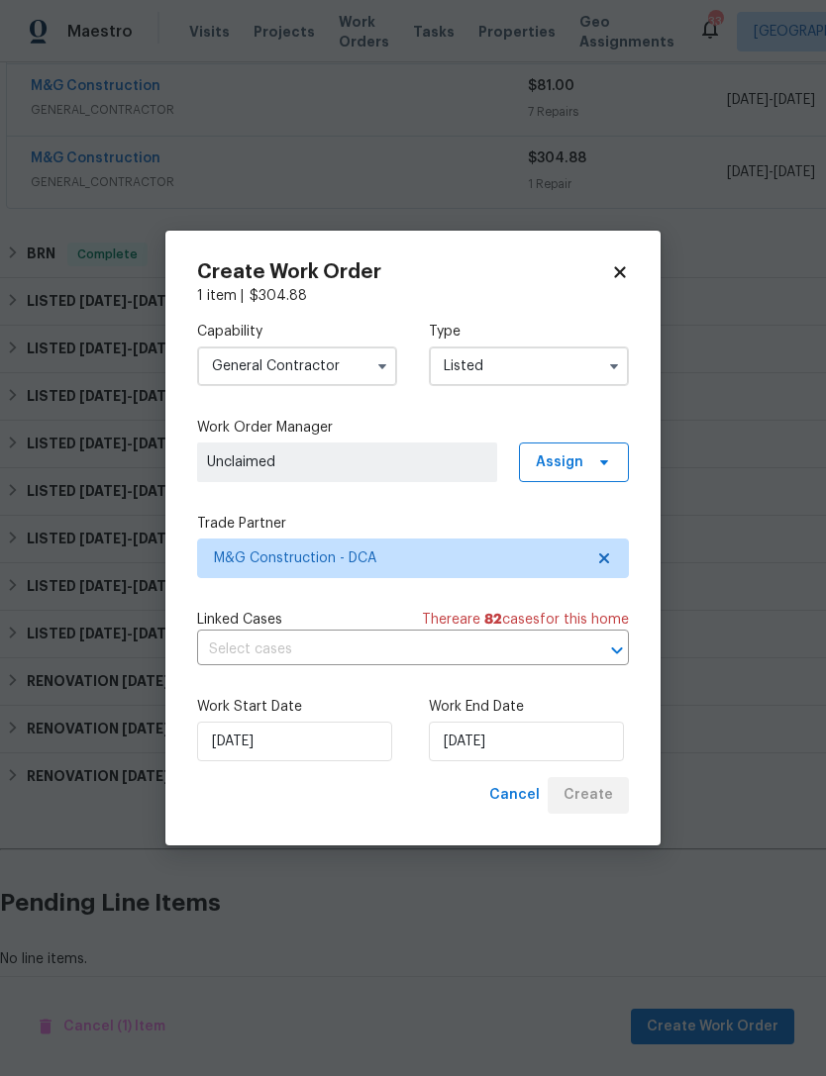
scroll to position [414, 0]
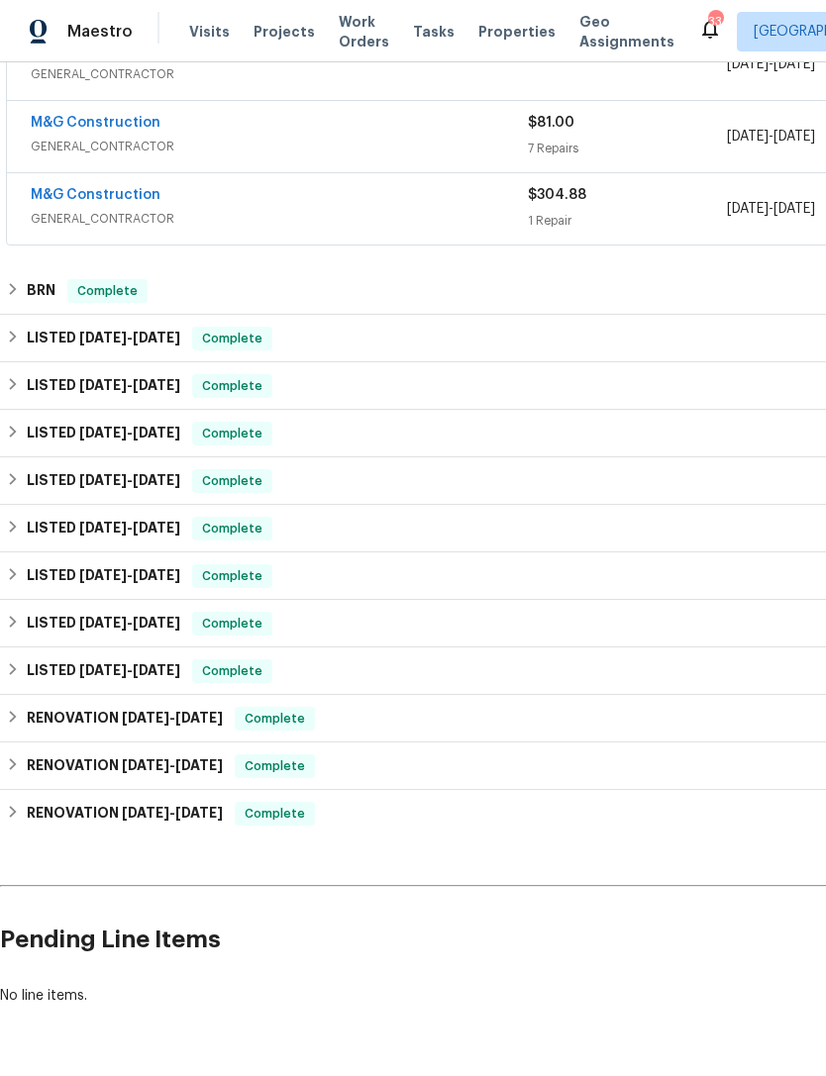
click at [231, 209] on span "GENERAL_CONTRACTOR" at bounding box center [279, 219] width 497 height 20
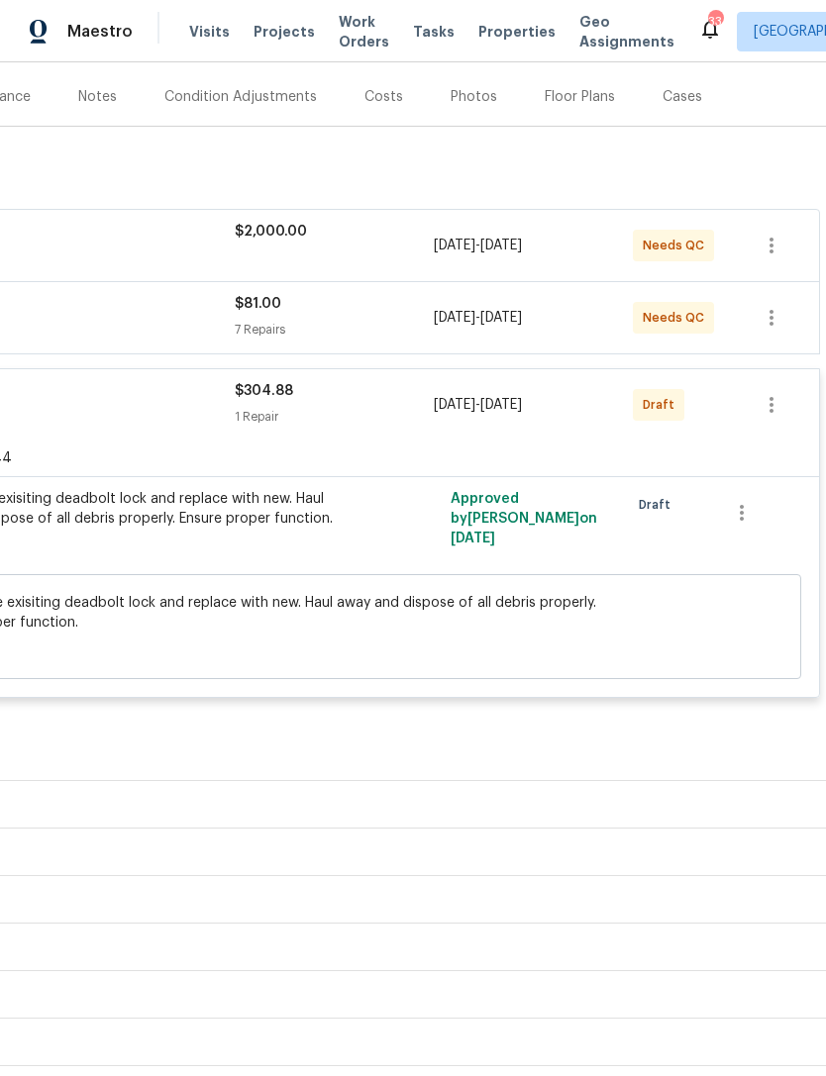
scroll to position [229, 293]
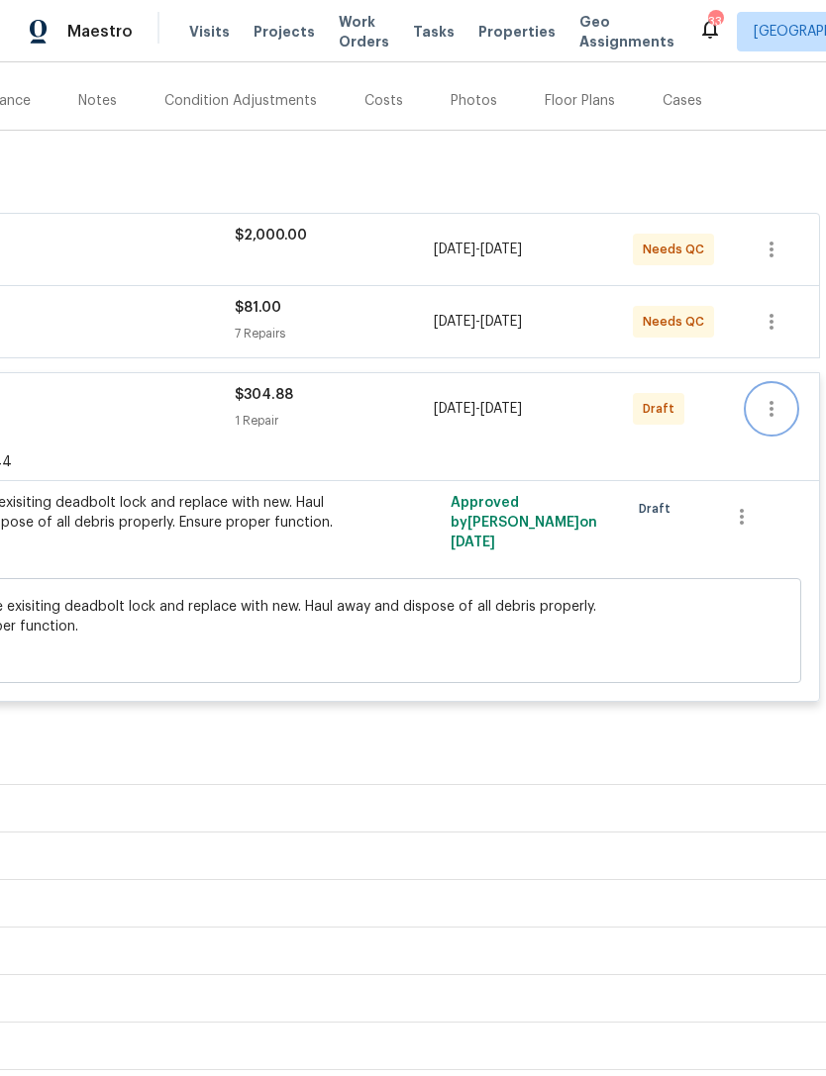
click at [780, 397] on icon "button" at bounding box center [771, 409] width 24 height 24
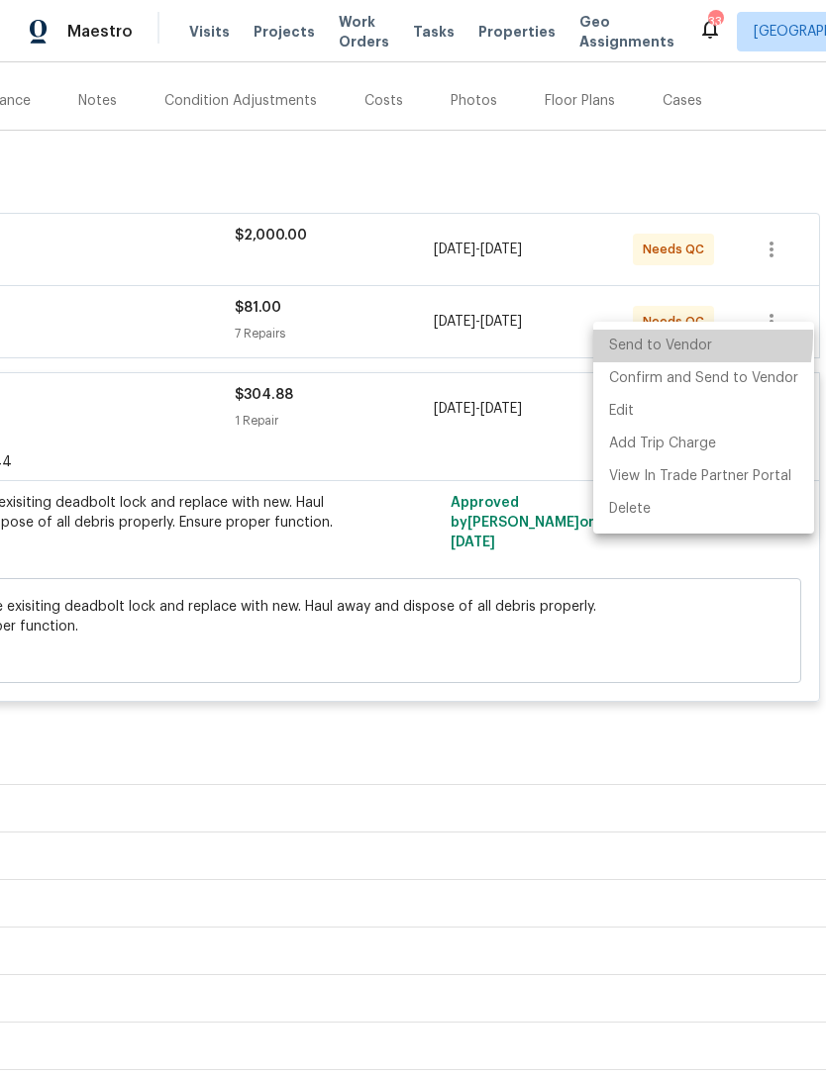
click at [647, 337] on li "Send to Vendor" at bounding box center [703, 346] width 221 height 33
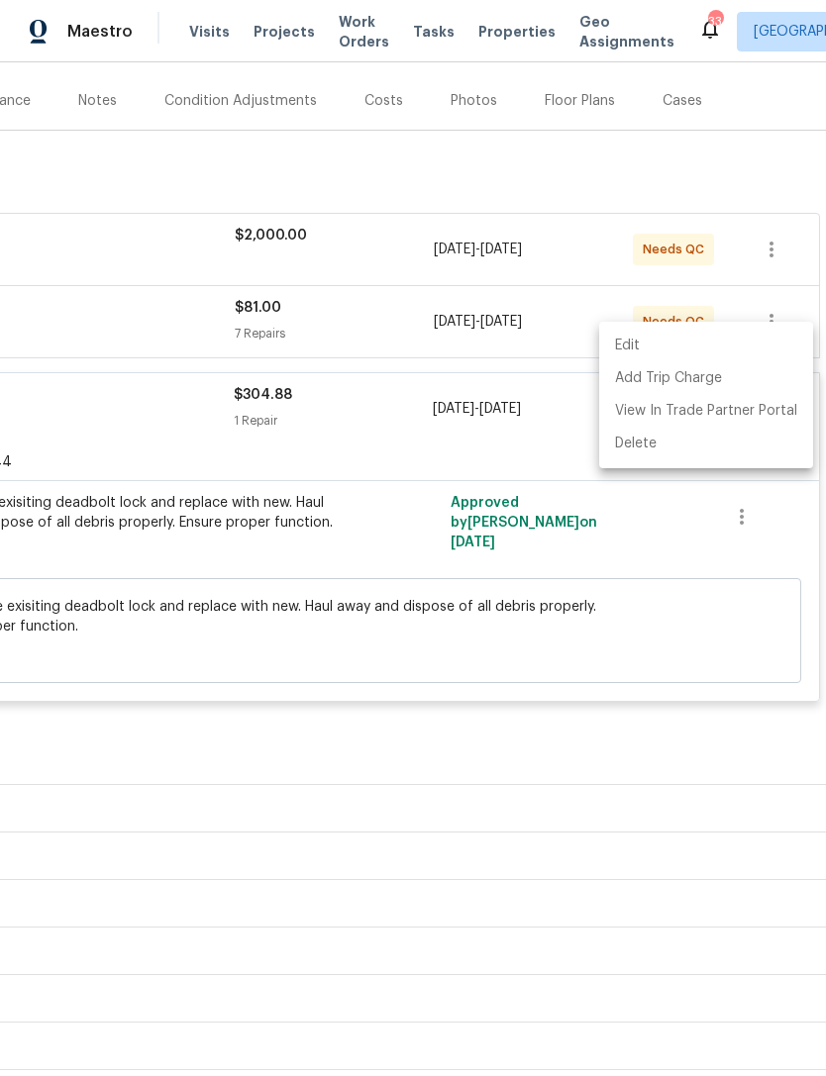
click at [716, 755] on div at bounding box center [413, 538] width 826 height 1076
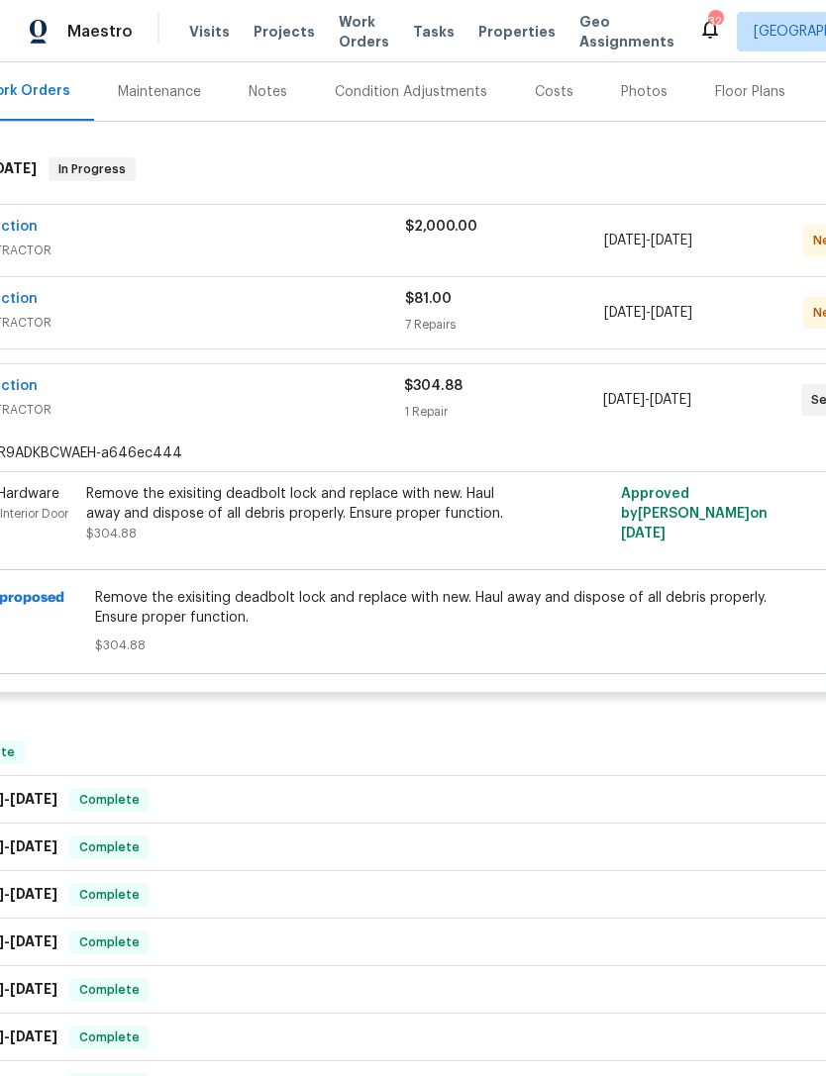
scroll to position [221, 56]
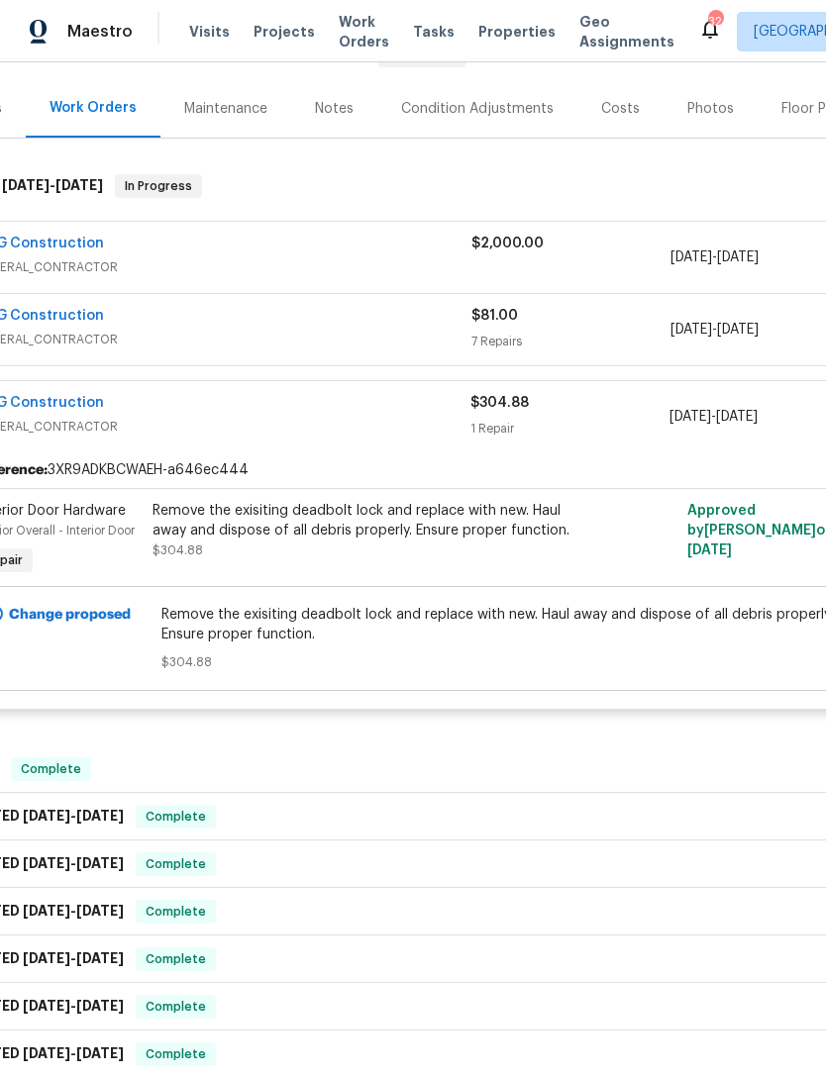
click at [63, 396] on link "M&G Construction" at bounding box center [39, 403] width 130 height 14
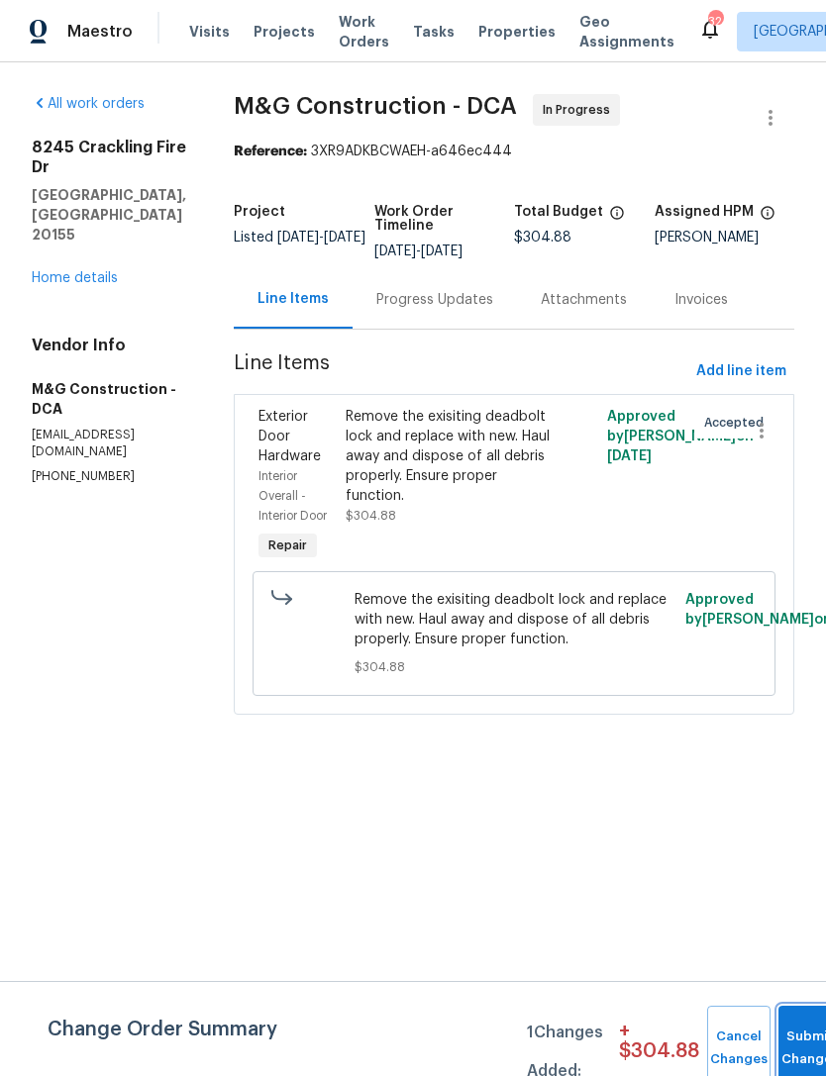
click at [801, 1037] on button "Submit Changes" at bounding box center [809, 1048] width 63 height 85
